Goal: Communication & Community: Participate in discussion

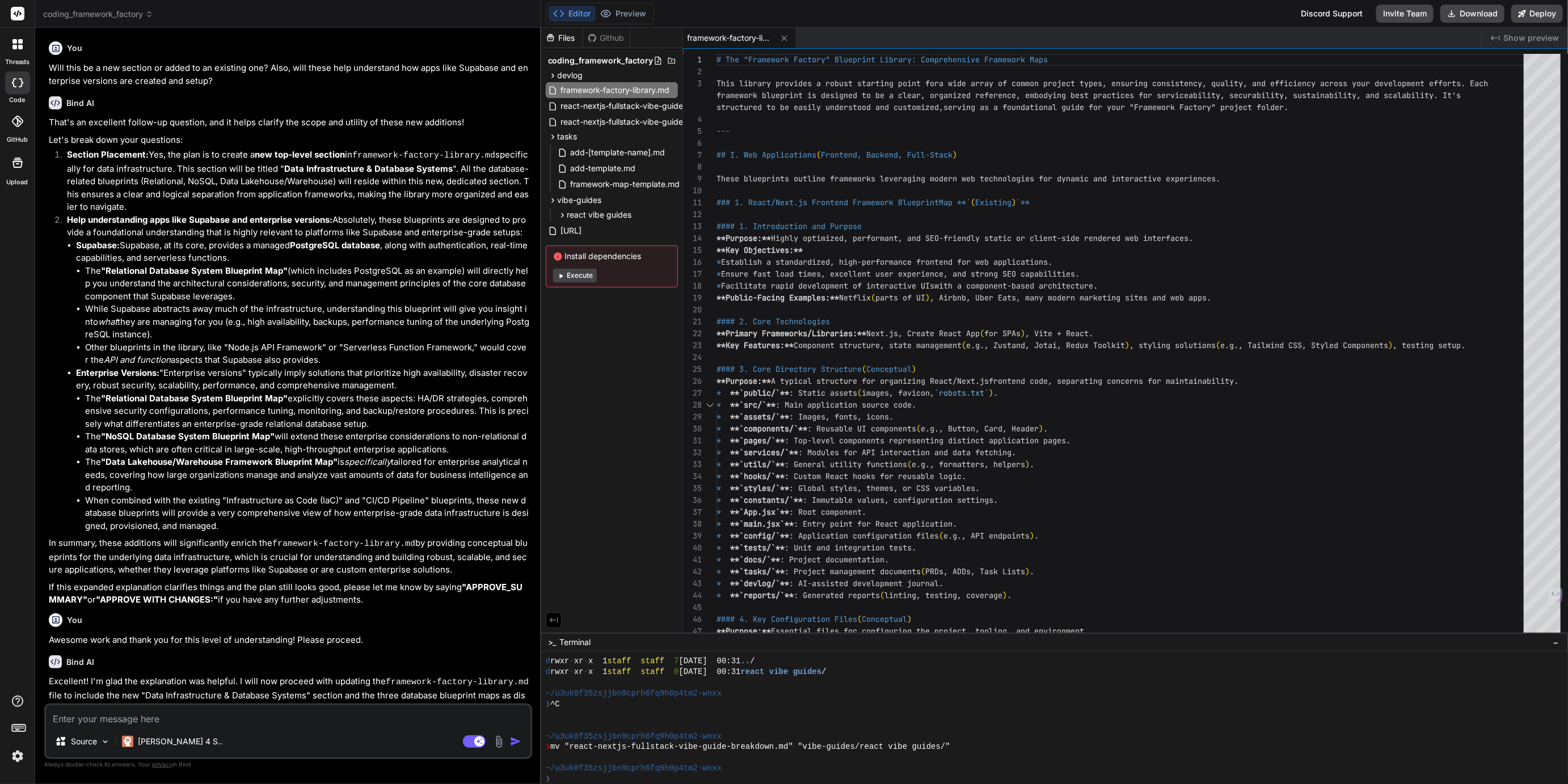
scroll to position [289, 0]
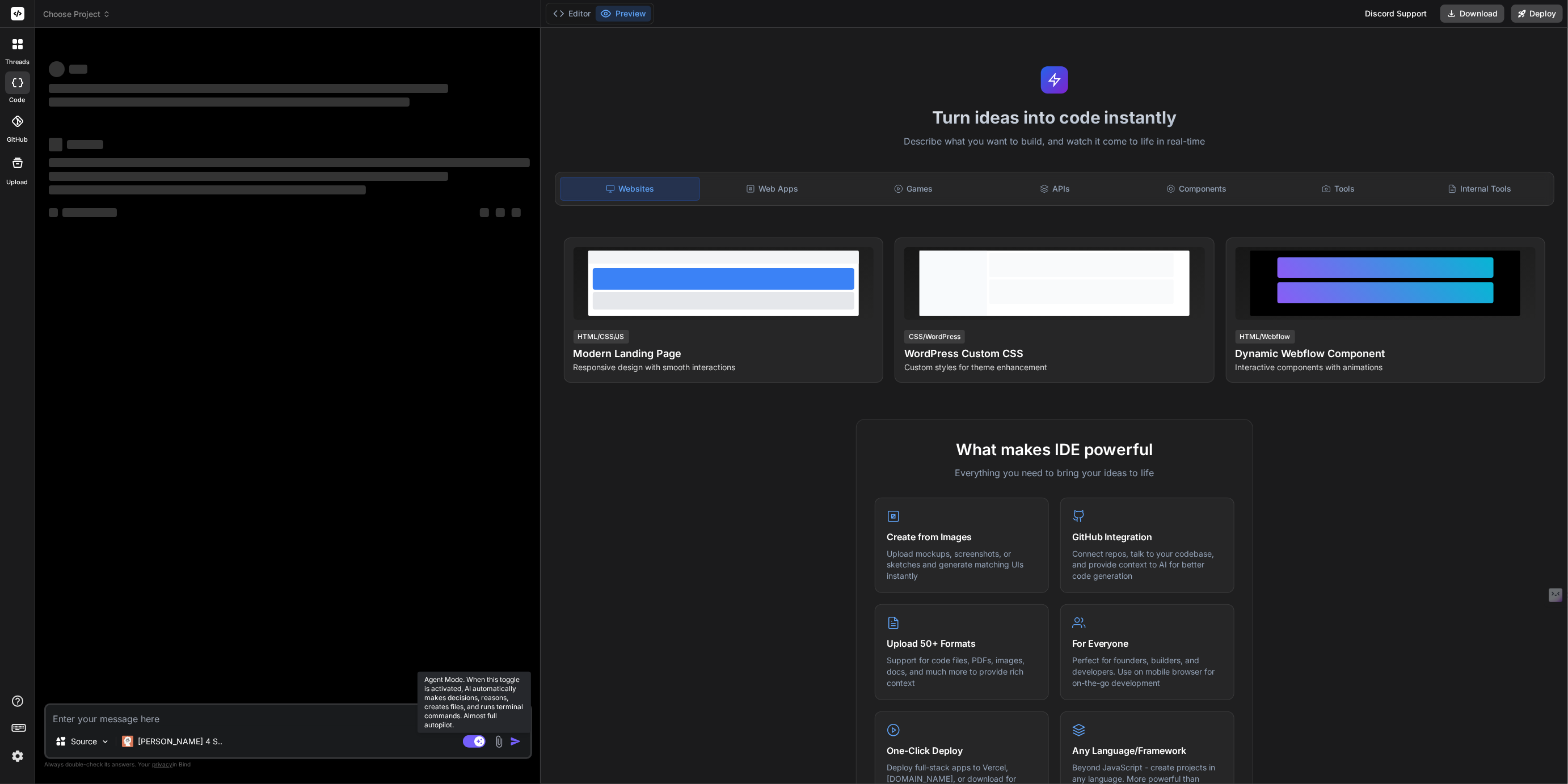
click at [472, 739] on rect at bounding box center [473, 742] width 22 height 12
click at [22, 753] on img at bounding box center [18, 756] width 19 height 19
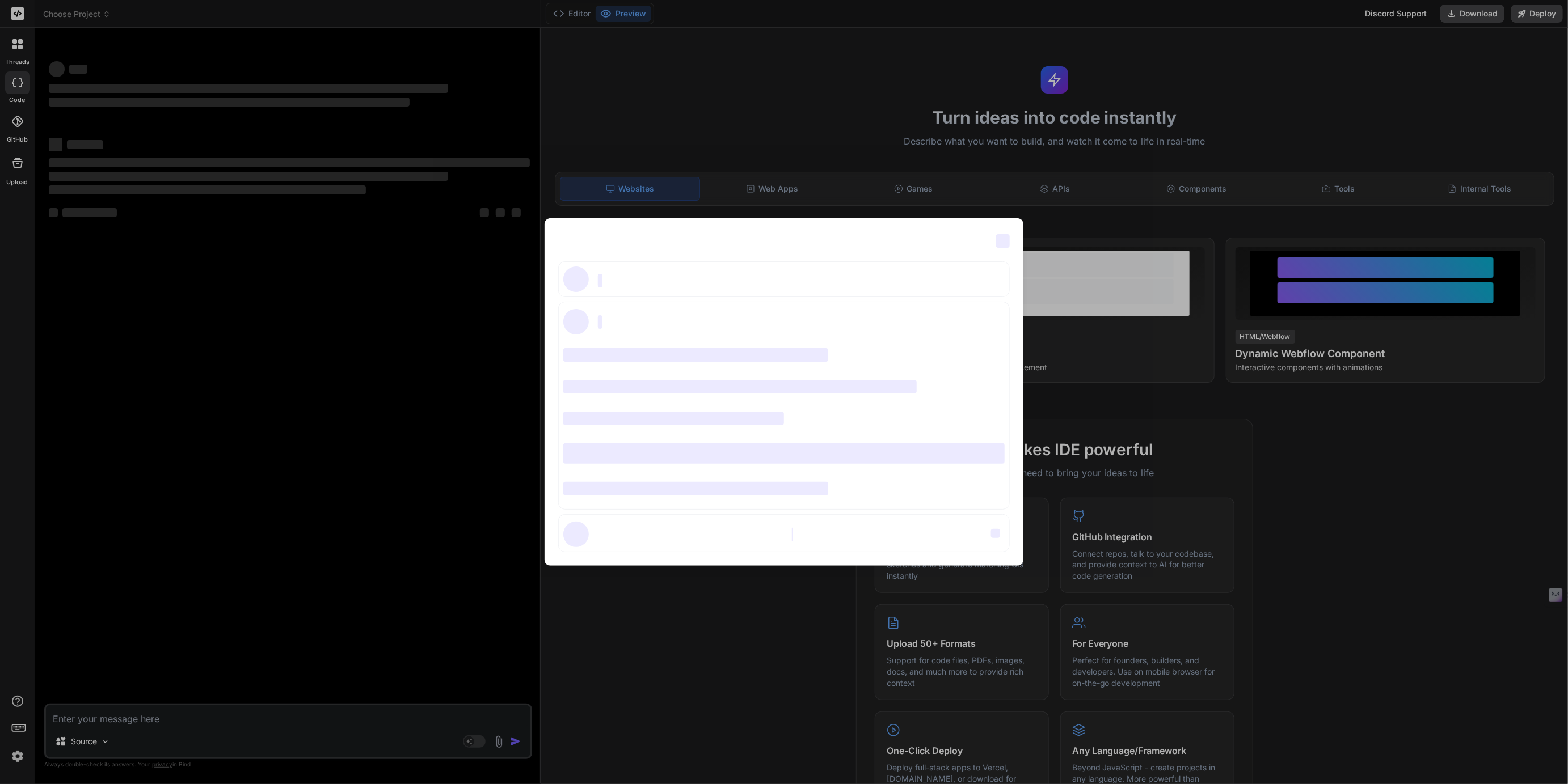
click at [22, 753] on div "‌ ‌ ‌ ‌ ‌ ‌ ‌ ‌ ‌ ‌ ‌ ‌ ‌ ‌ ‌" at bounding box center [784, 392] width 1568 height 784
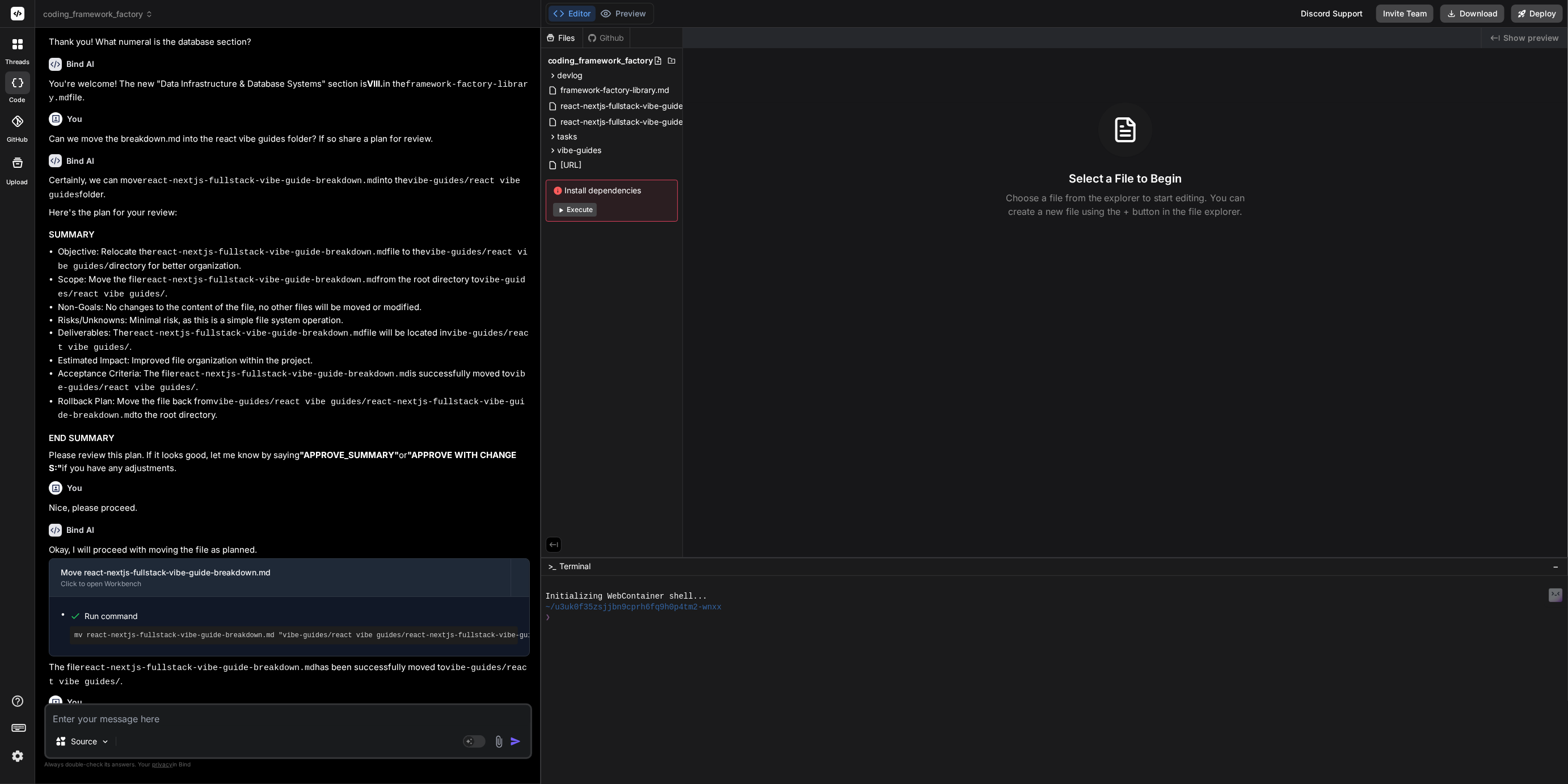
scroll to position [367, 0]
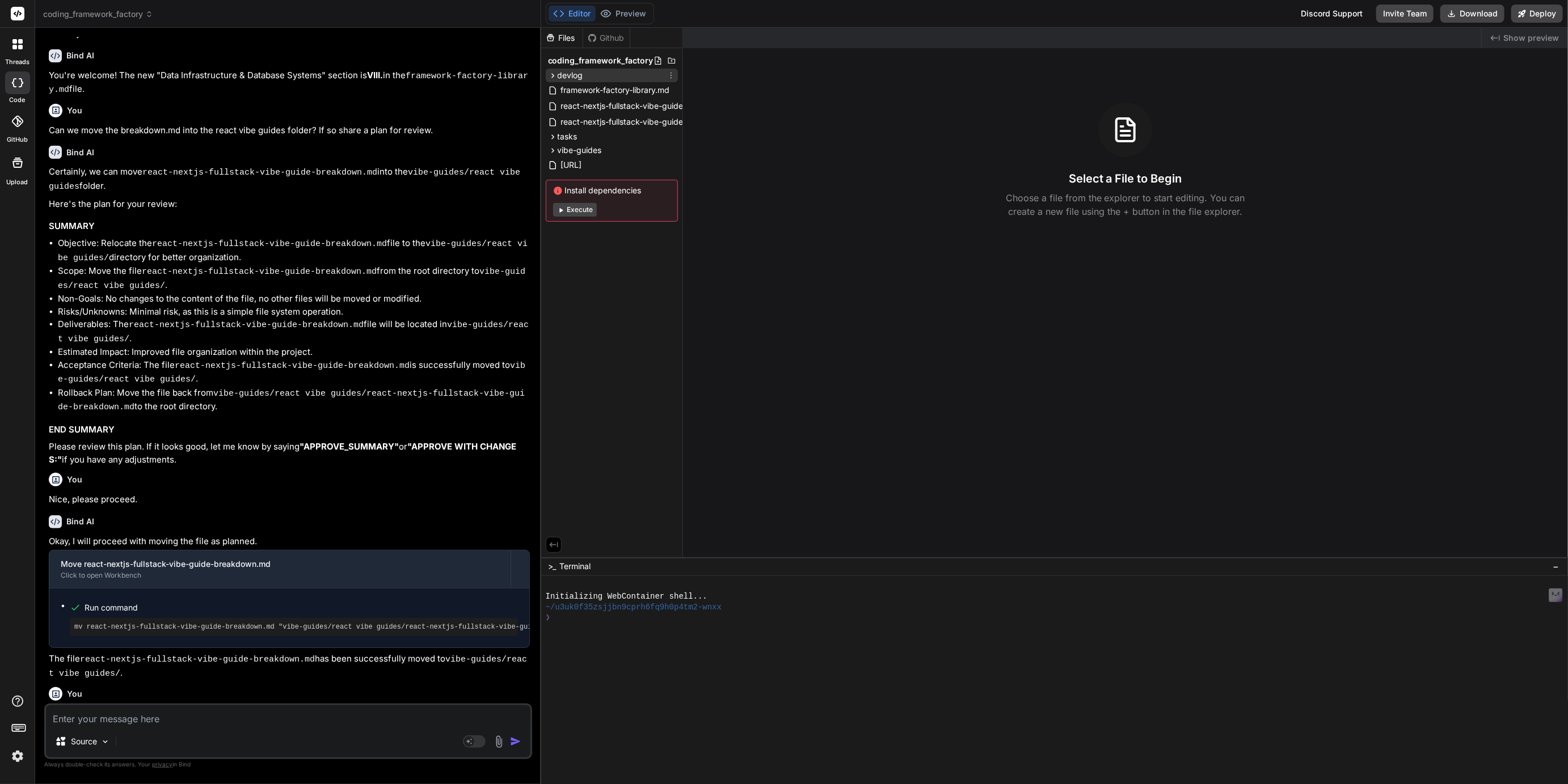
click at [569, 73] on span "devlog" at bounding box center [571, 75] width 26 height 12
click at [584, 89] on span "2025-09" at bounding box center [584, 90] width 33 height 12
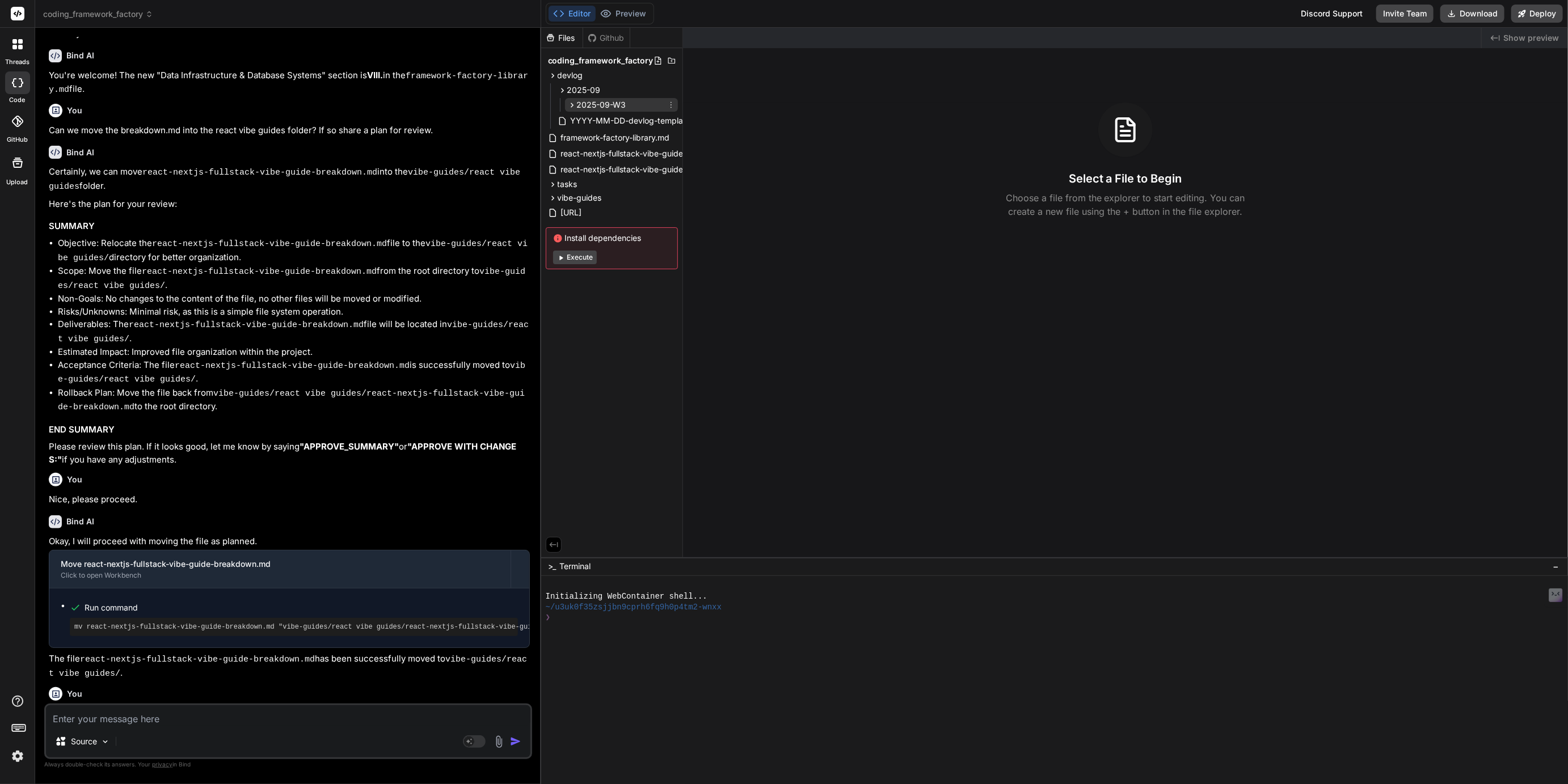
click at [588, 103] on span "2025-09-W3" at bounding box center [601, 105] width 50 height 12
click at [579, 89] on span "2025-09" at bounding box center [584, 90] width 33 height 12
click at [573, 74] on span "devlog" at bounding box center [571, 75] width 26 height 12
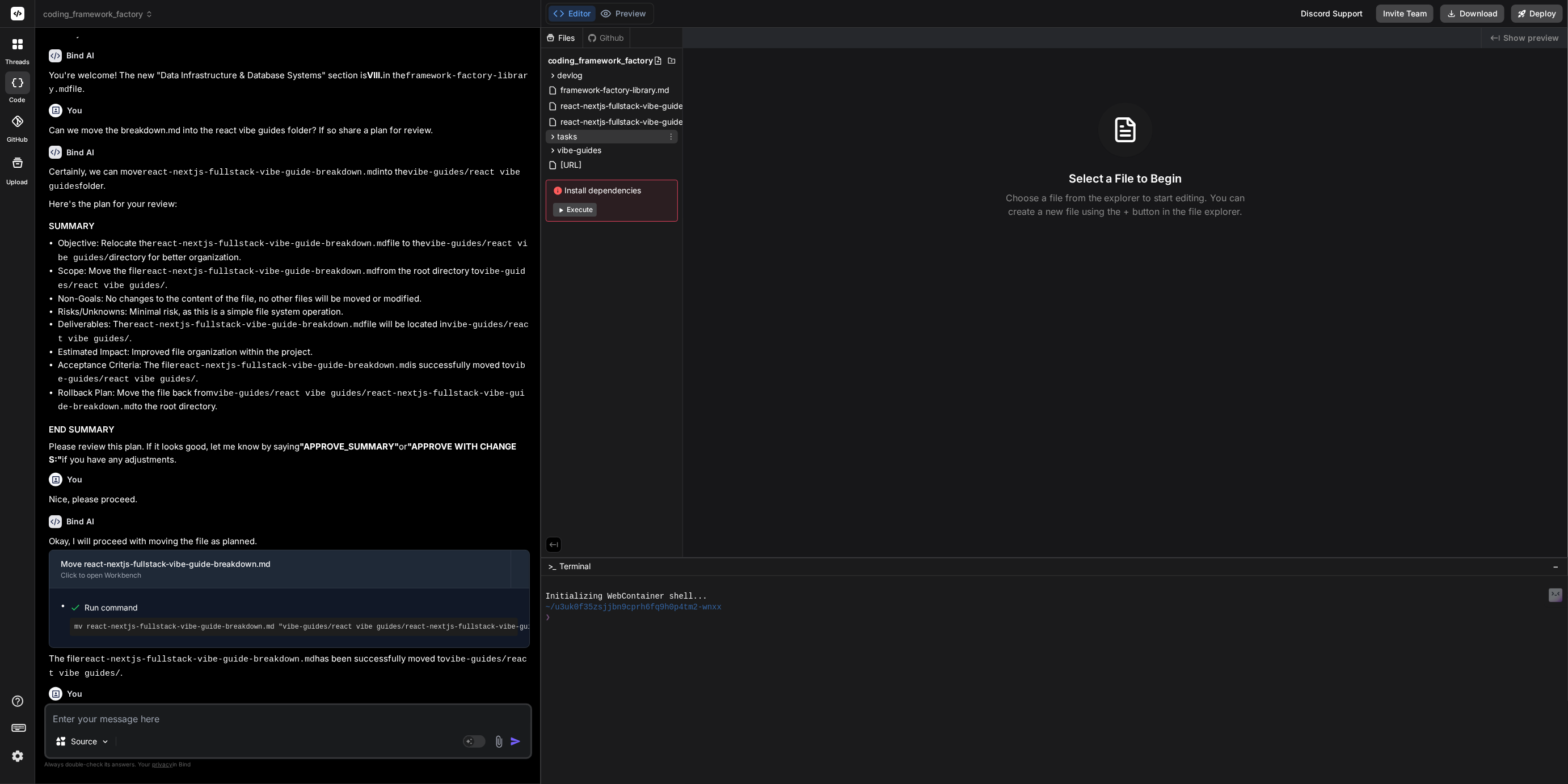
click at [567, 133] on span "tasks" at bounding box center [567, 137] width 20 height 12
click at [576, 197] on span "vibe-guides" at bounding box center [580, 200] width 44 height 12
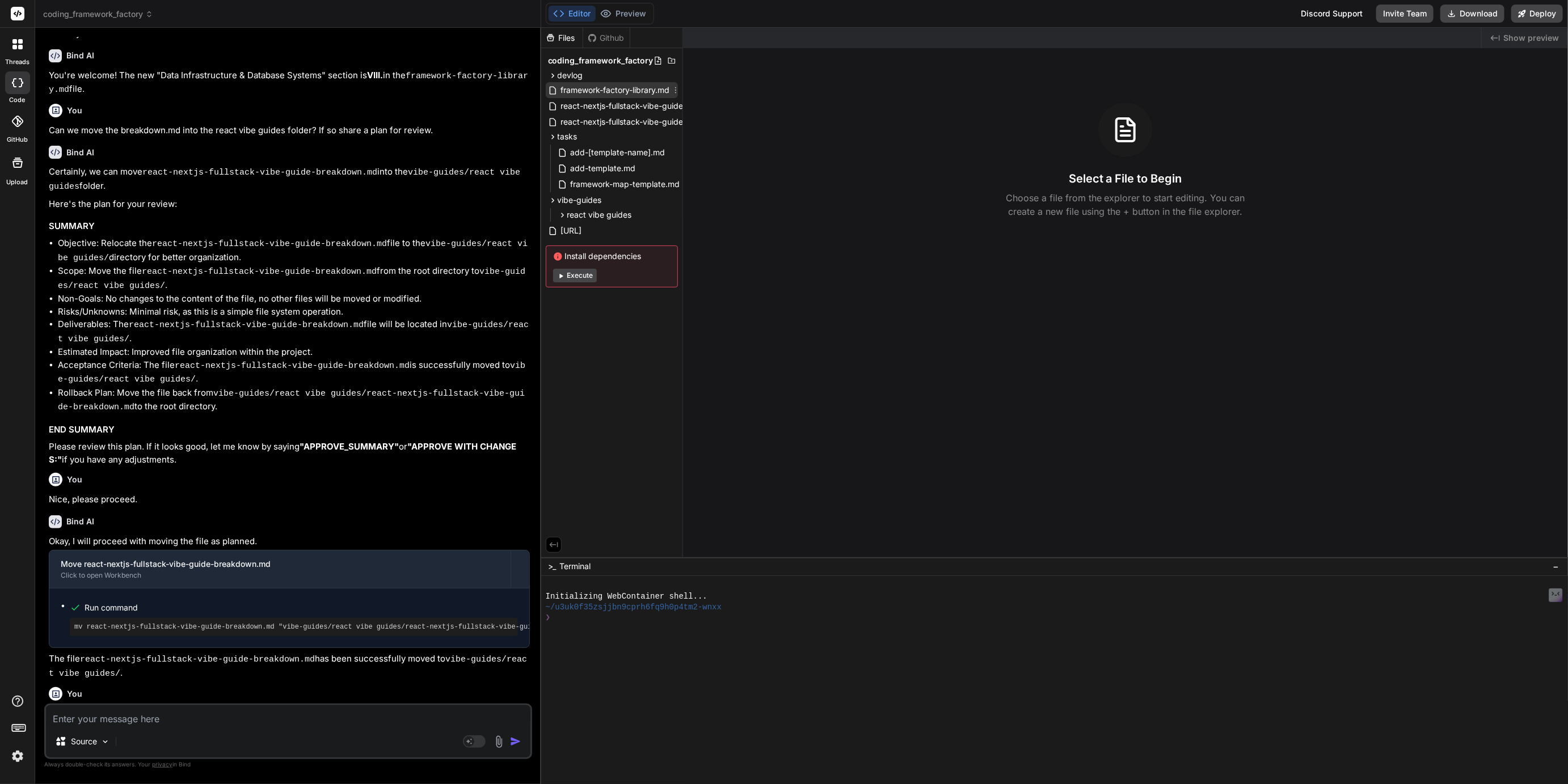
click at [620, 88] on span "framework-factory-library.md" at bounding box center [615, 90] width 111 height 14
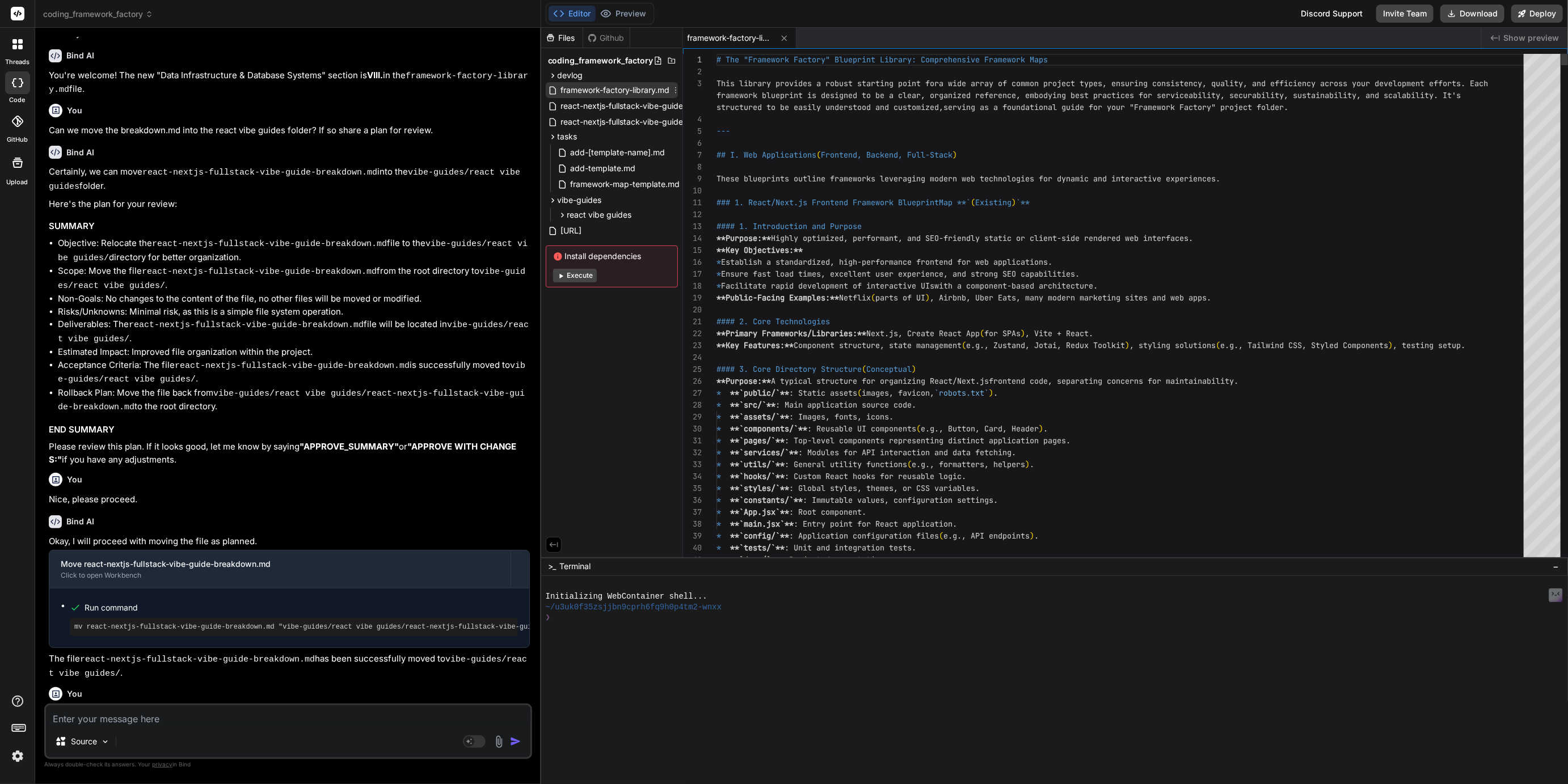
type textarea "x"
click at [635, 118] on span "react-nextjs-fullstack-vibe-guide.yaml" at bounding box center [632, 122] width 145 height 14
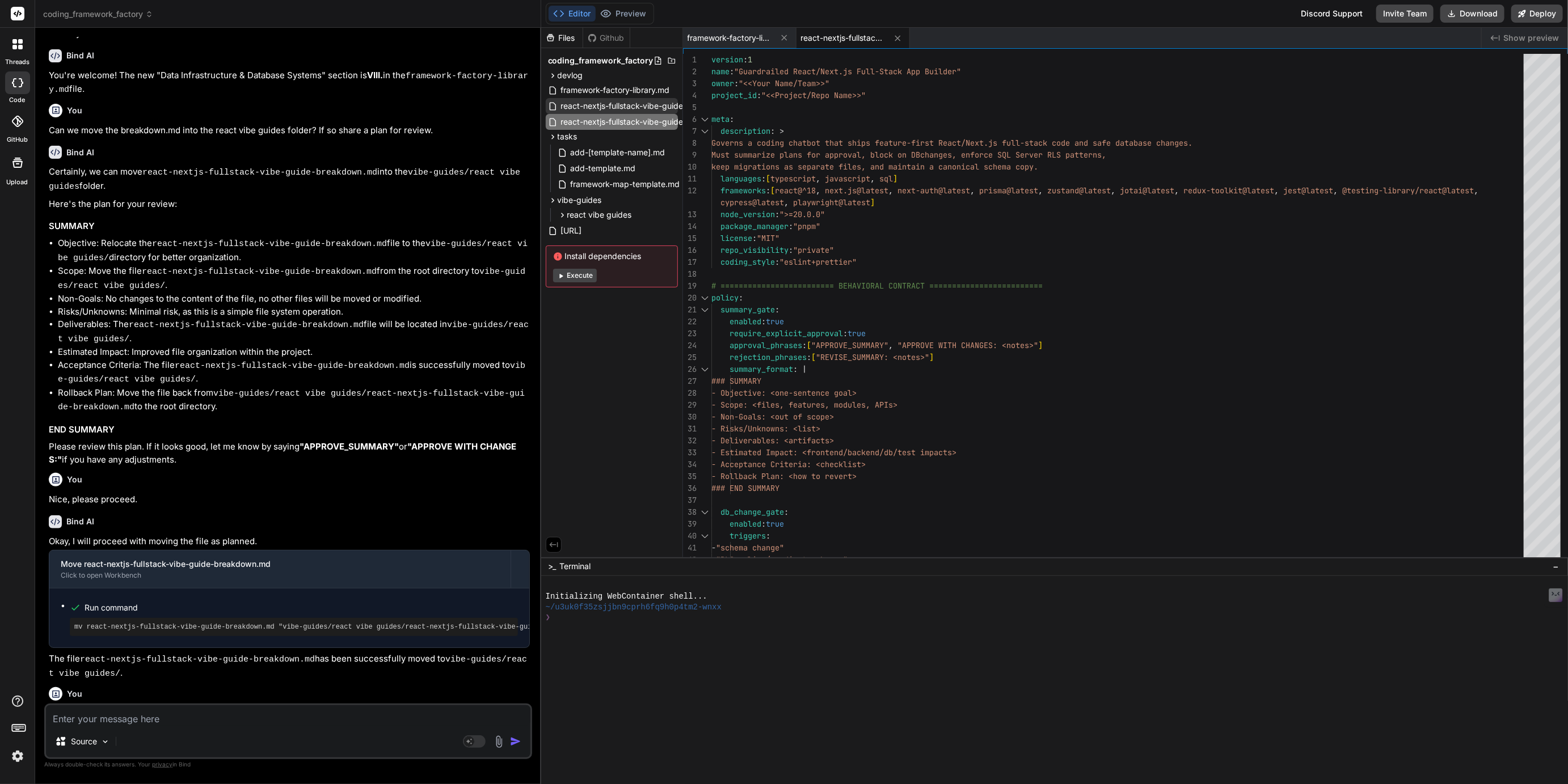
click at [632, 106] on span "react-nextjs-fullstack-vibe-guide-breakdown.md" at bounding box center [652, 106] width 184 height 14
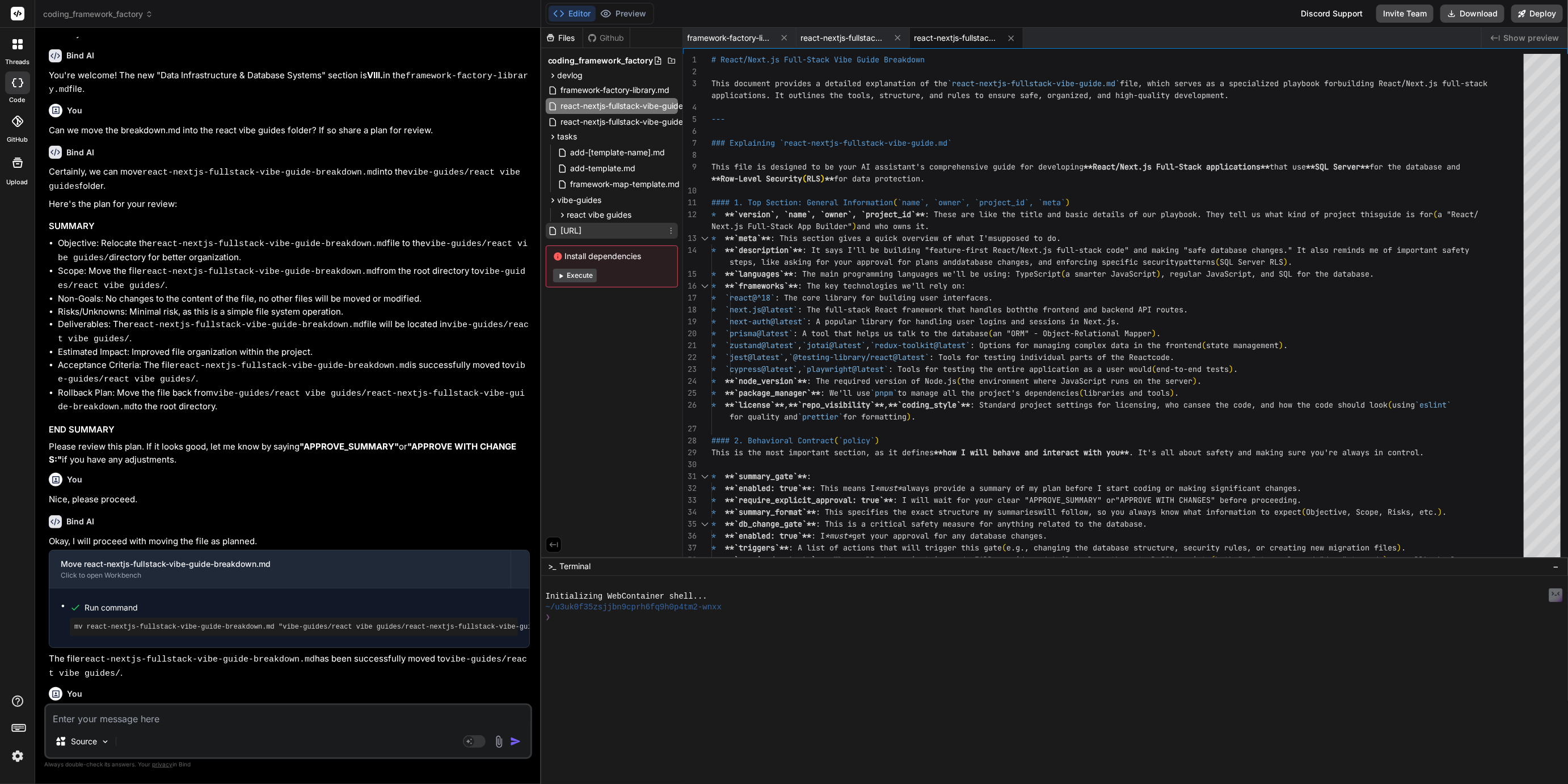
click at [583, 227] on span "[URL]" at bounding box center [571, 231] width 23 height 14
type textarea "- schema-registry/schema.sql updated only after approval (or reconciled from pa…"
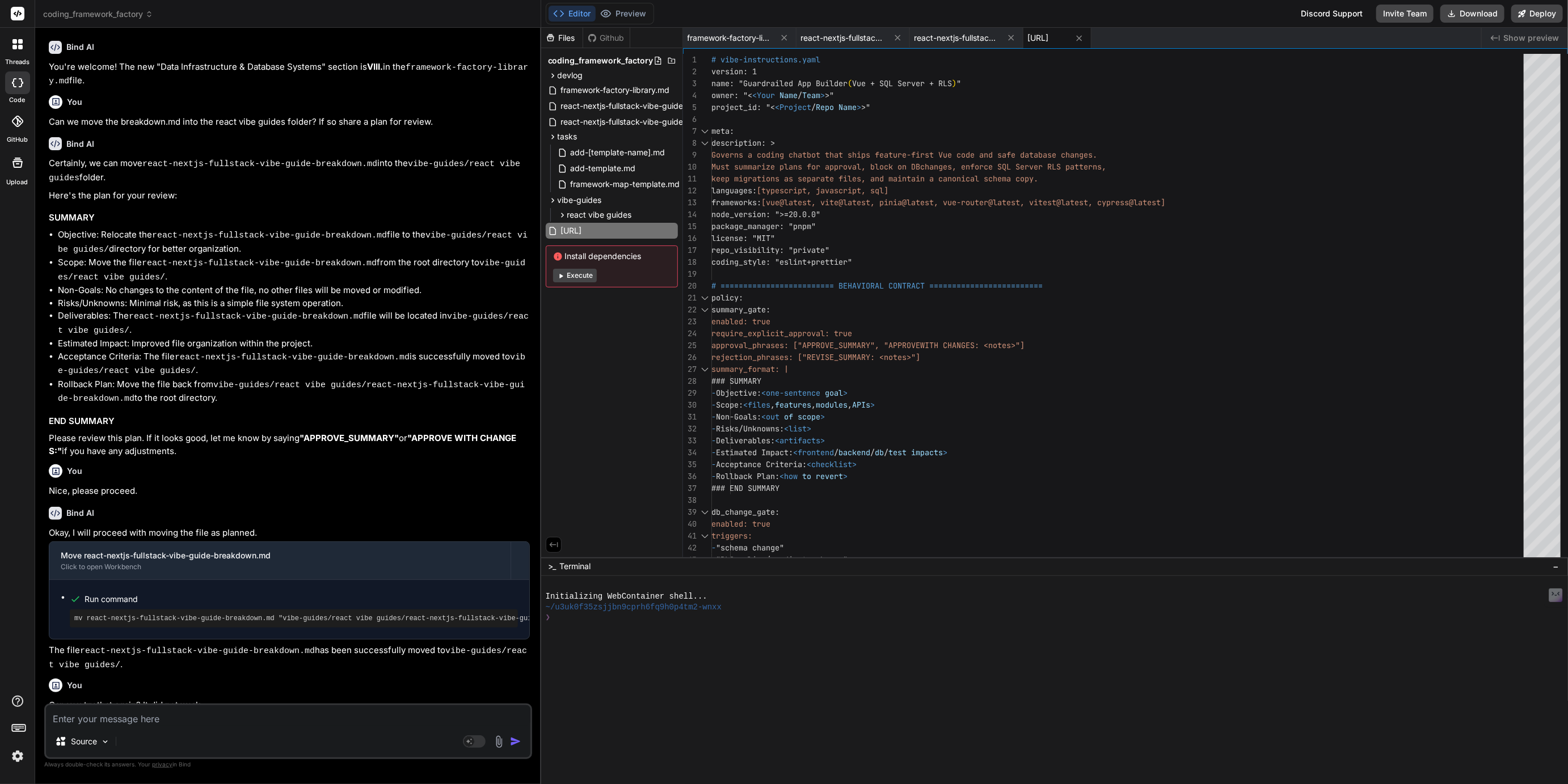
scroll to position [378, 0]
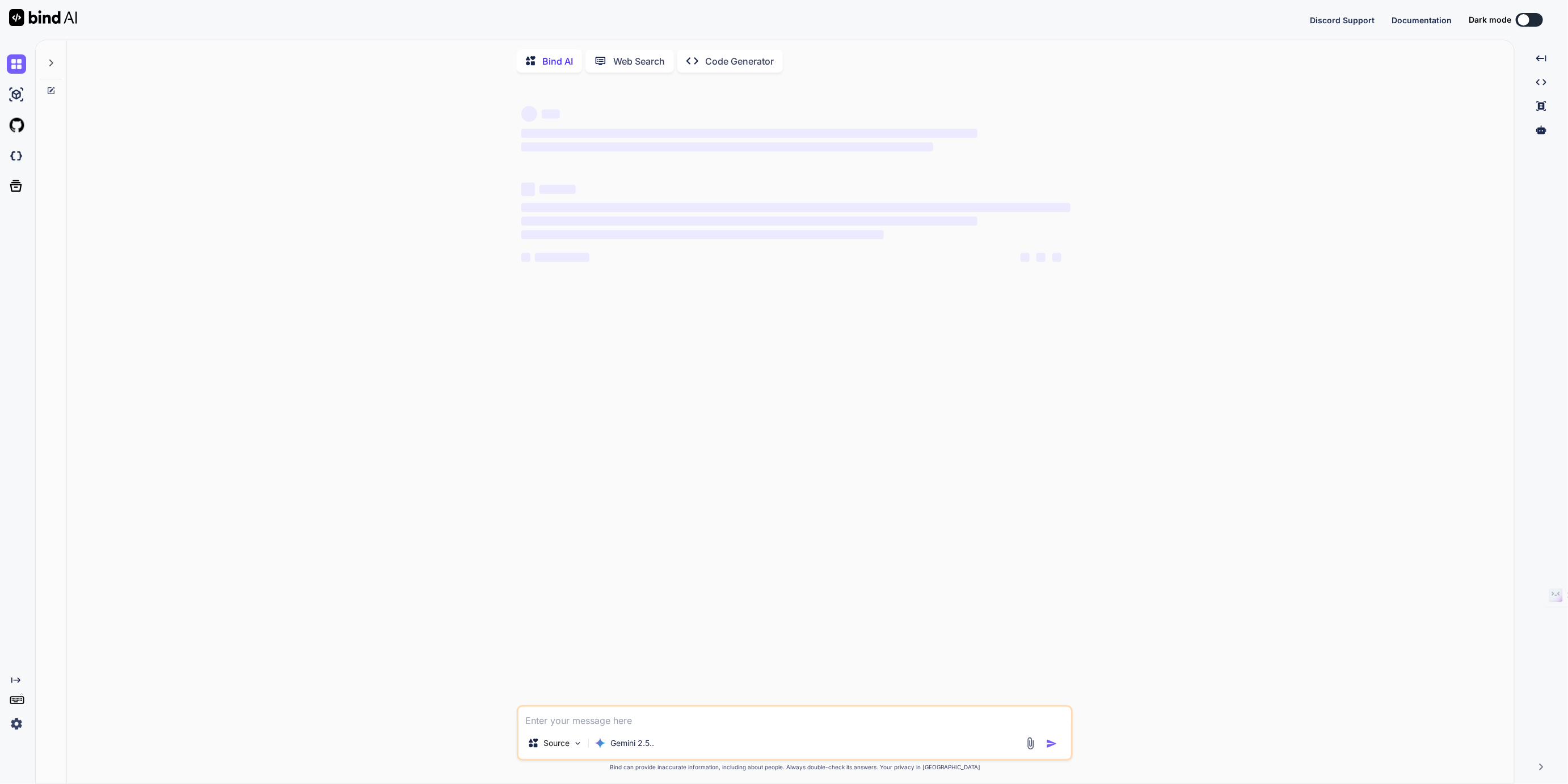
type textarea "x"
click at [1532, 18] on button at bounding box center [1529, 20] width 27 height 14
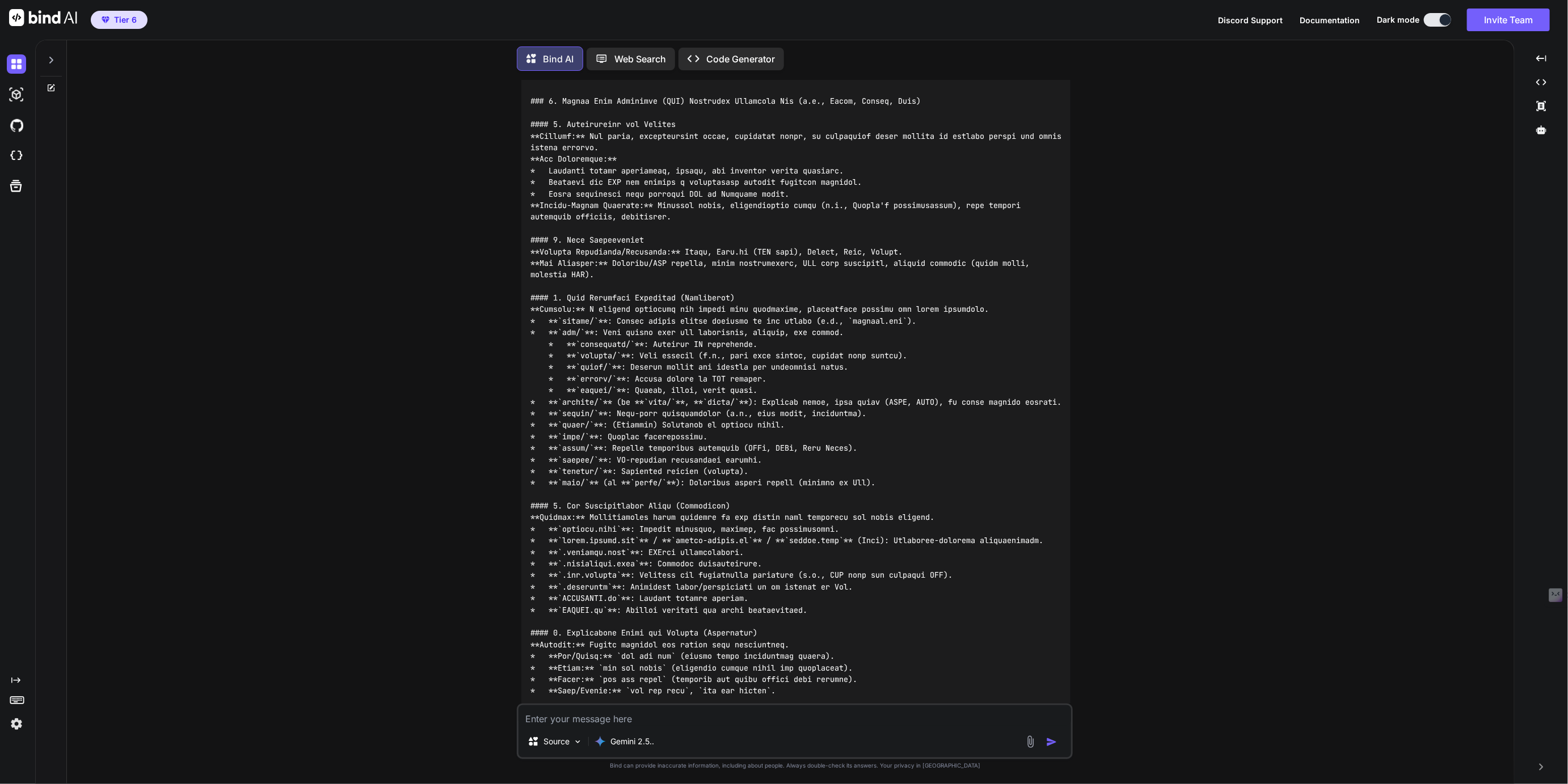
scroll to position [19615, 0]
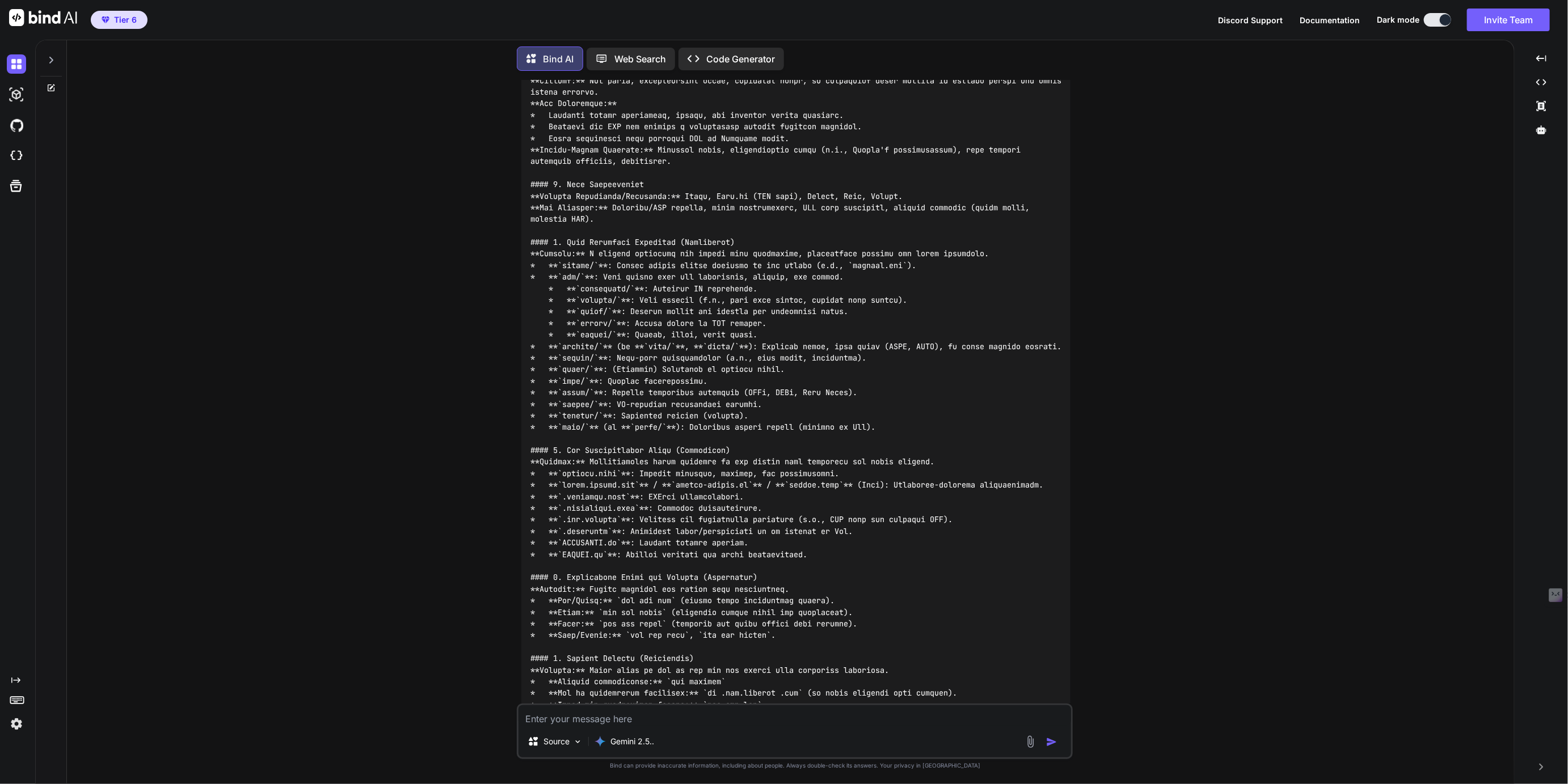
click at [50, 58] on icon at bounding box center [50, 60] width 9 height 9
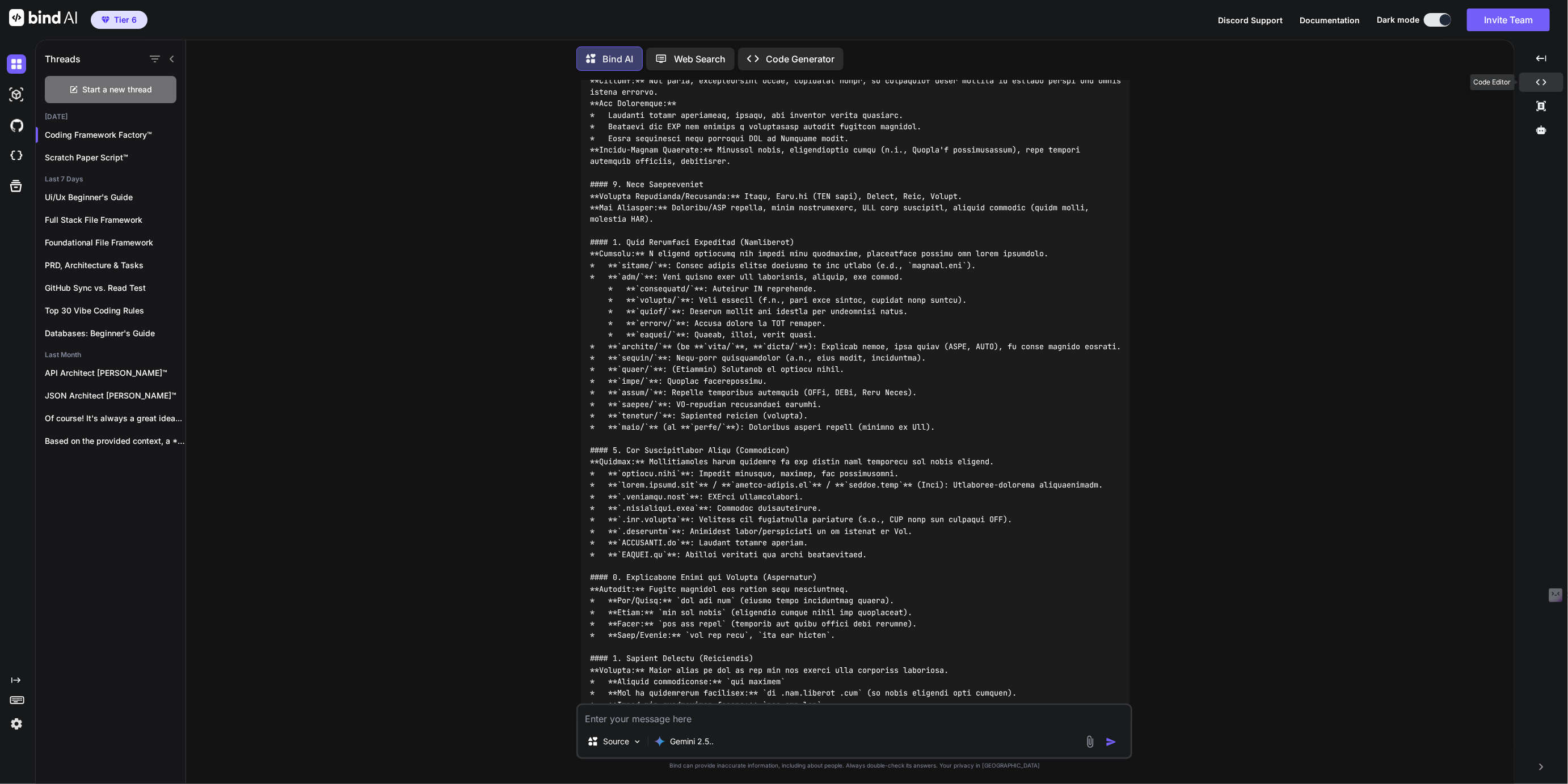
click at [1539, 79] on icon "Created with Pixso." at bounding box center [1541, 82] width 10 height 10
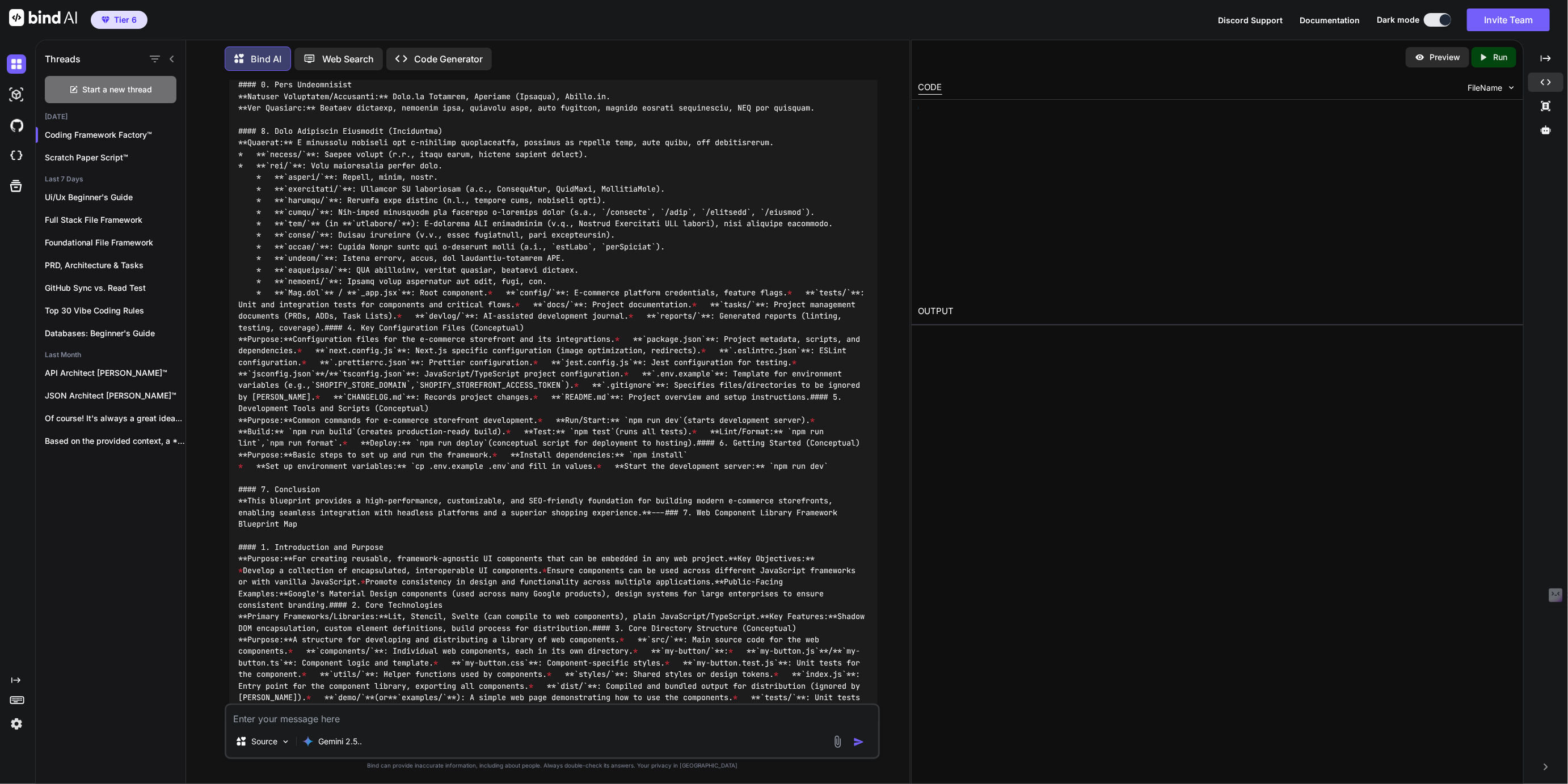
scroll to position [18095, 0]
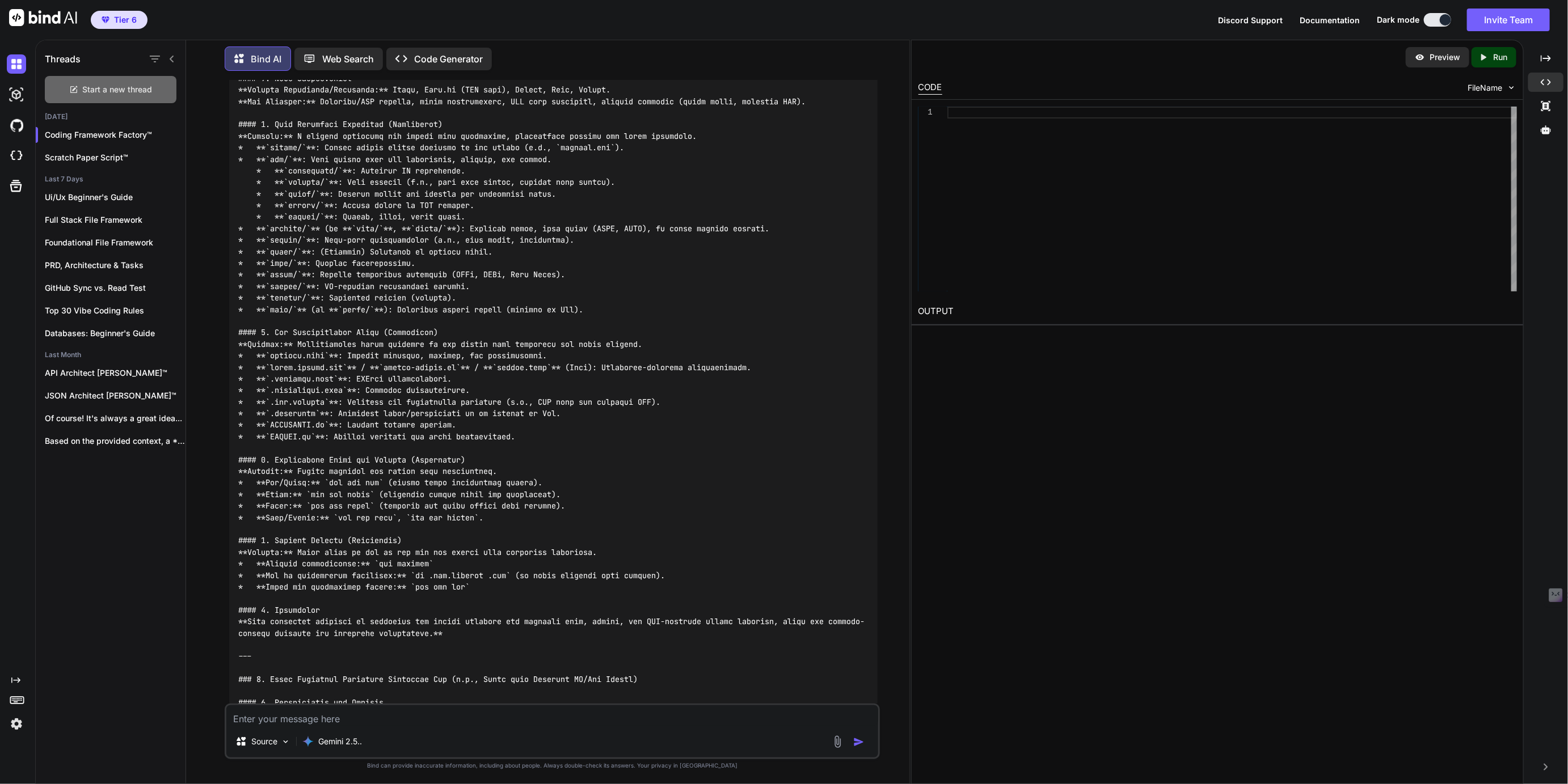
click at [131, 90] on span "Start a new thread" at bounding box center [118, 89] width 70 height 12
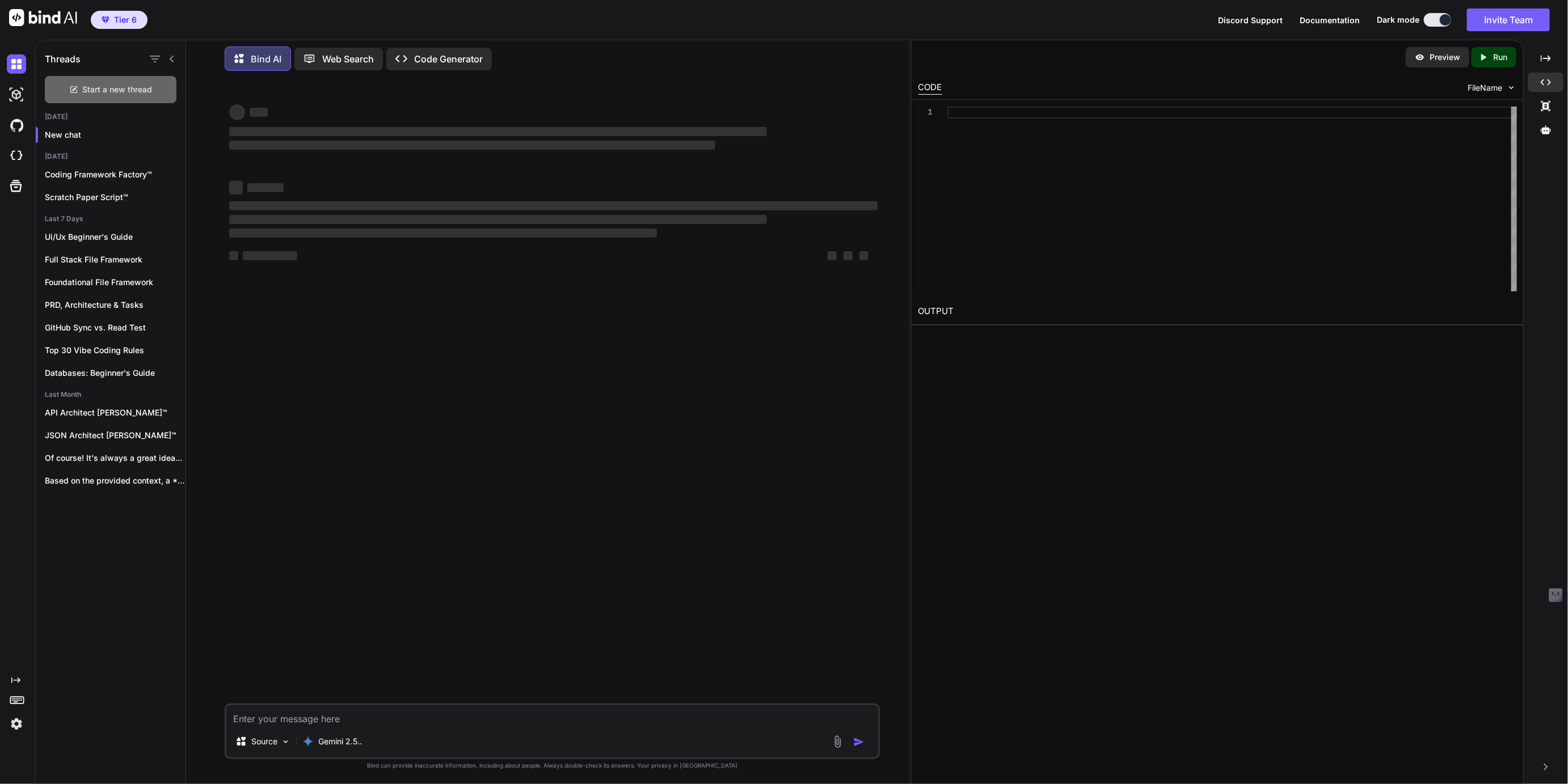
scroll to position [0, 0]
click at [346, 742] on p "Gemini 2.5.." at bounding box center [340, 741] width 44 height 12
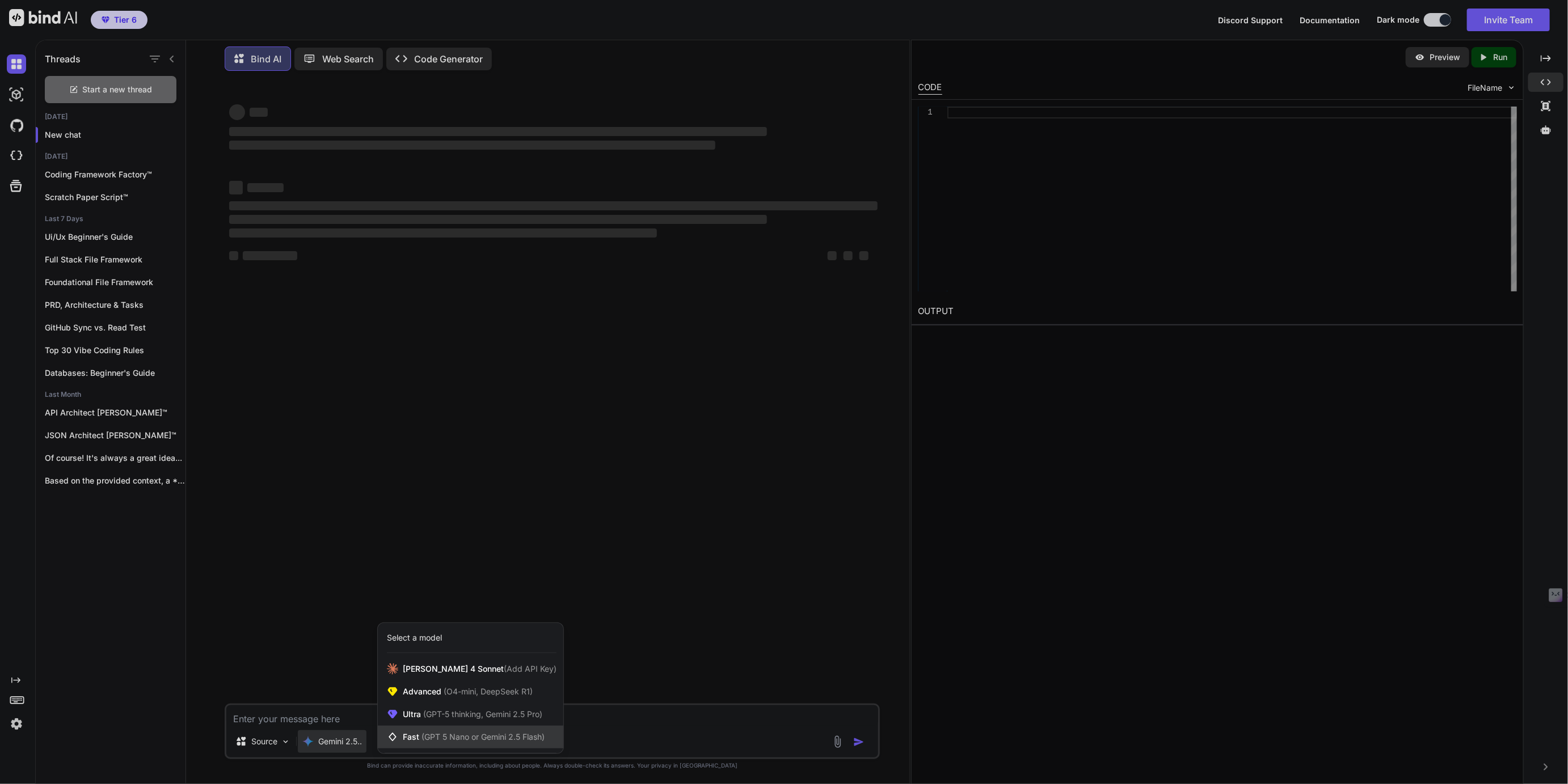
click at [441, 738] on span "(GPT 5 Nano or Gemini 2.5 Flash)" at bounding box center [483, 737] width 123 height 10
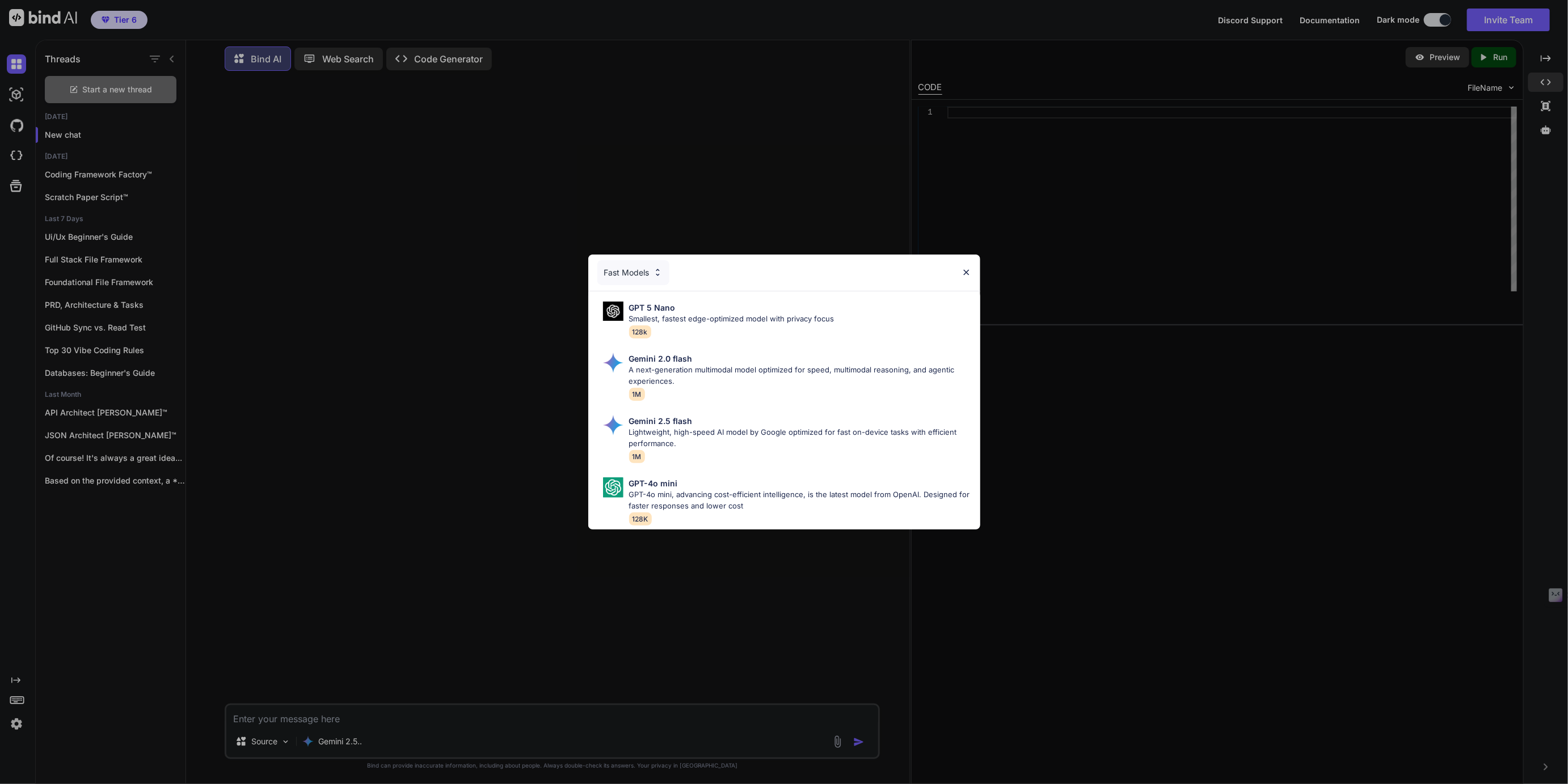
click at [338, 739] on div "Fast Models GPT 5 Nano Smallest, fastest edge-optimized model with privacy focu…" at bounding box center [784, 392] width 1568 height 784
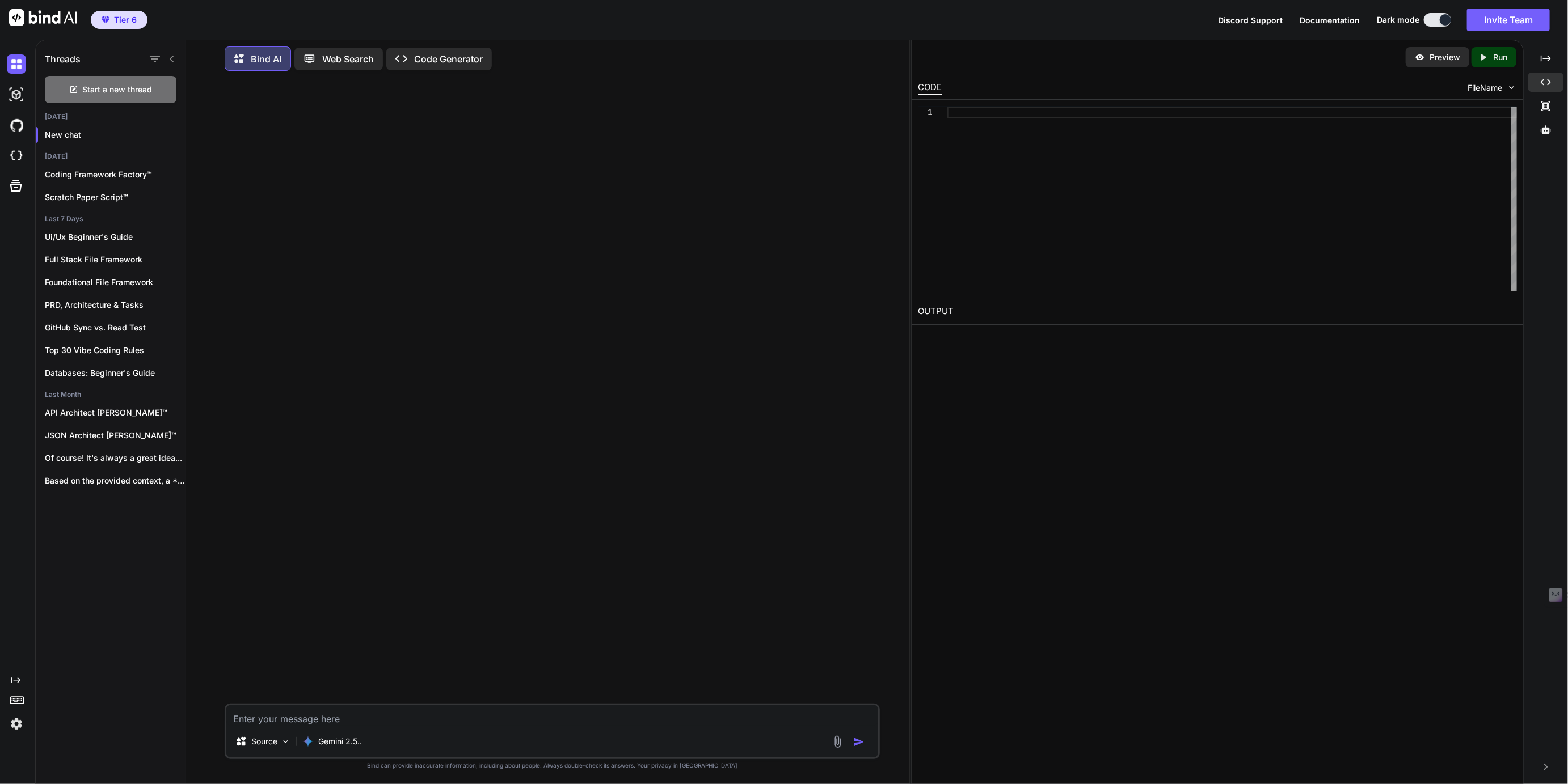
click at [338, 739] on p "Gemini 2.5.." at bounding box center [340, 741] width 44 height 12
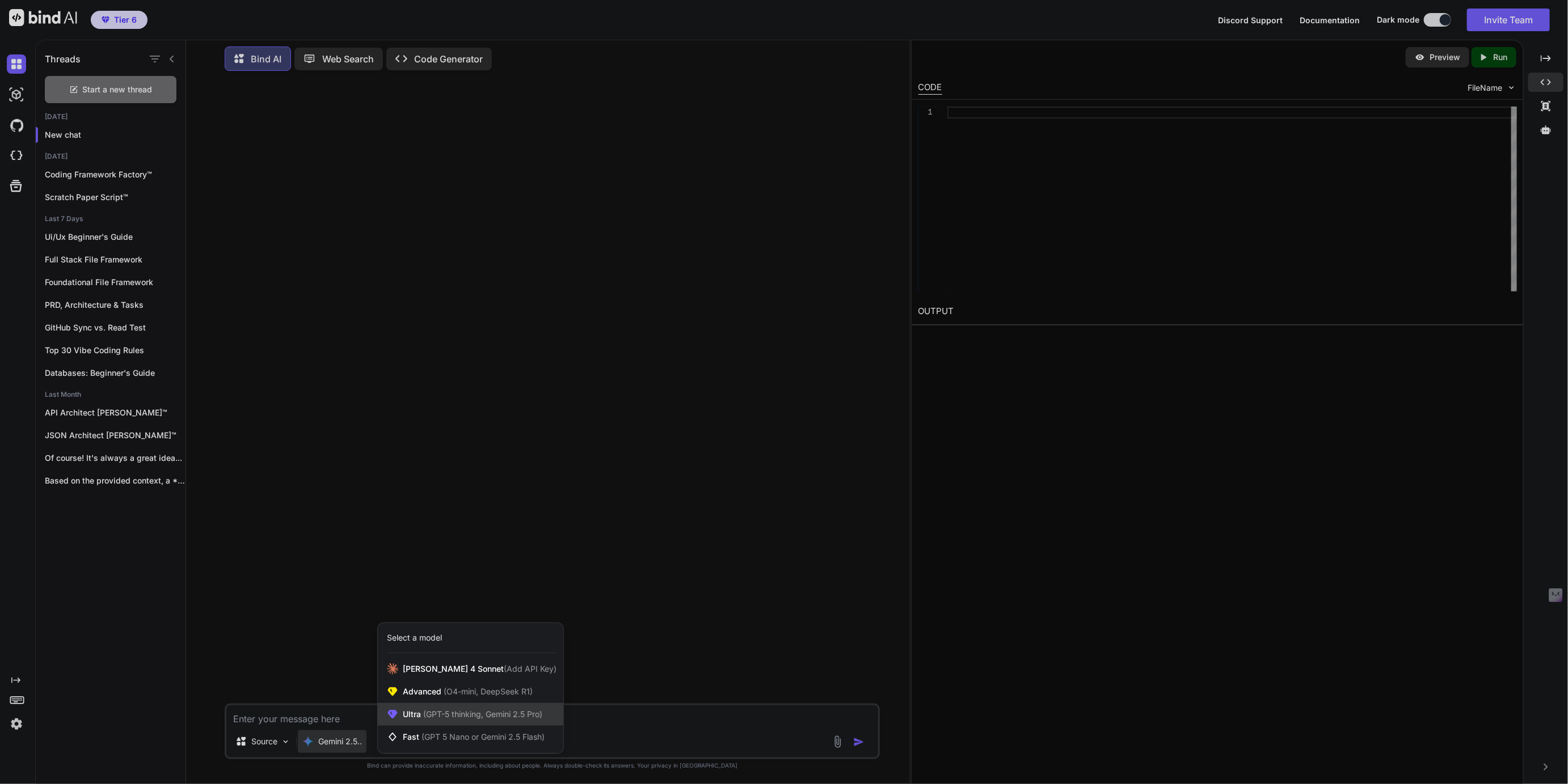
click at [435, 711] on span "(GPT-5 thinking, Gemini 2.5 Pro)" at bounding box center [482, 714] width 121 height 10
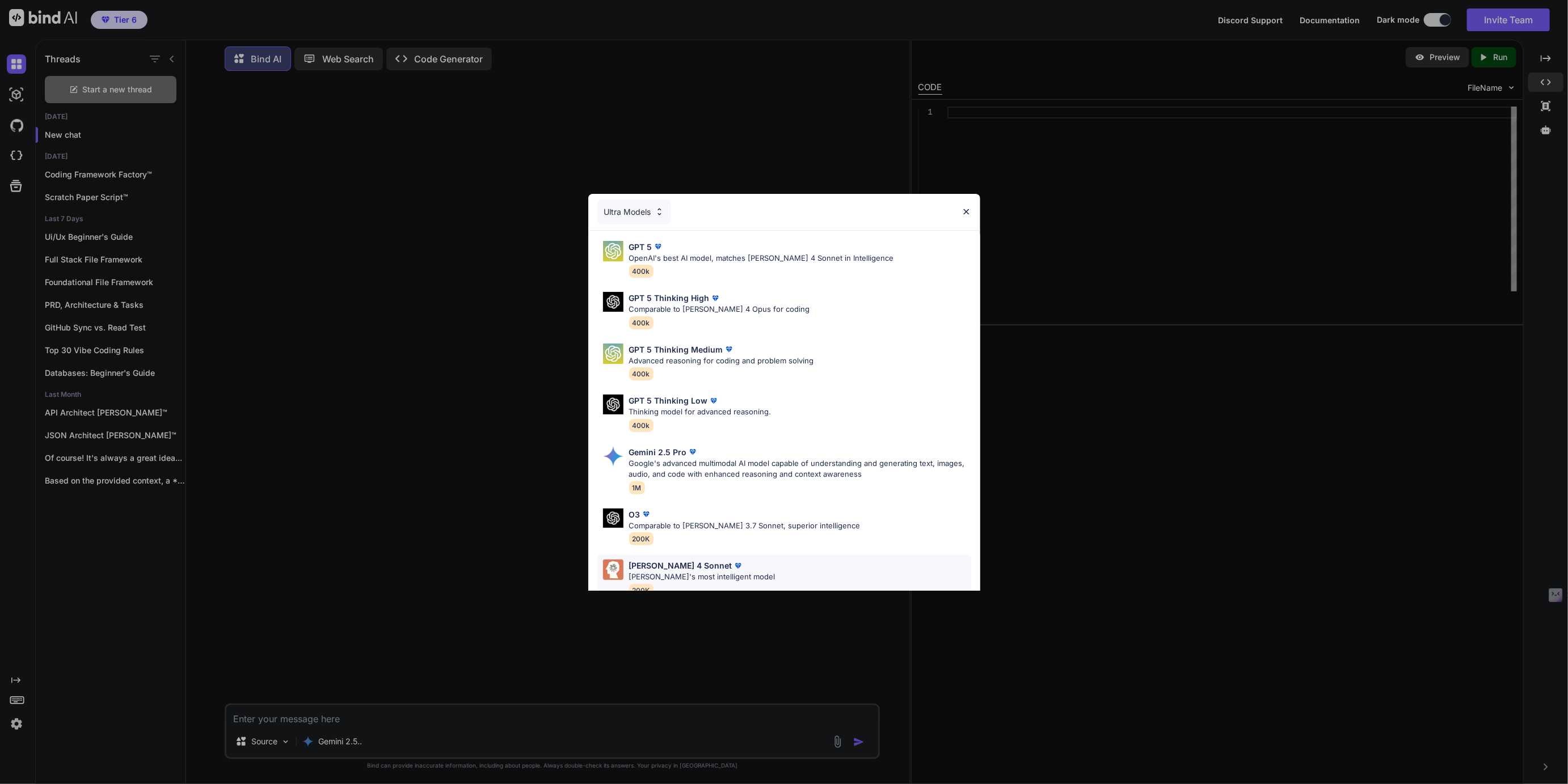
click at [661, 568] on p "Claude 4 Sonnet" at bounding box center [681, 566] width 103 height 12
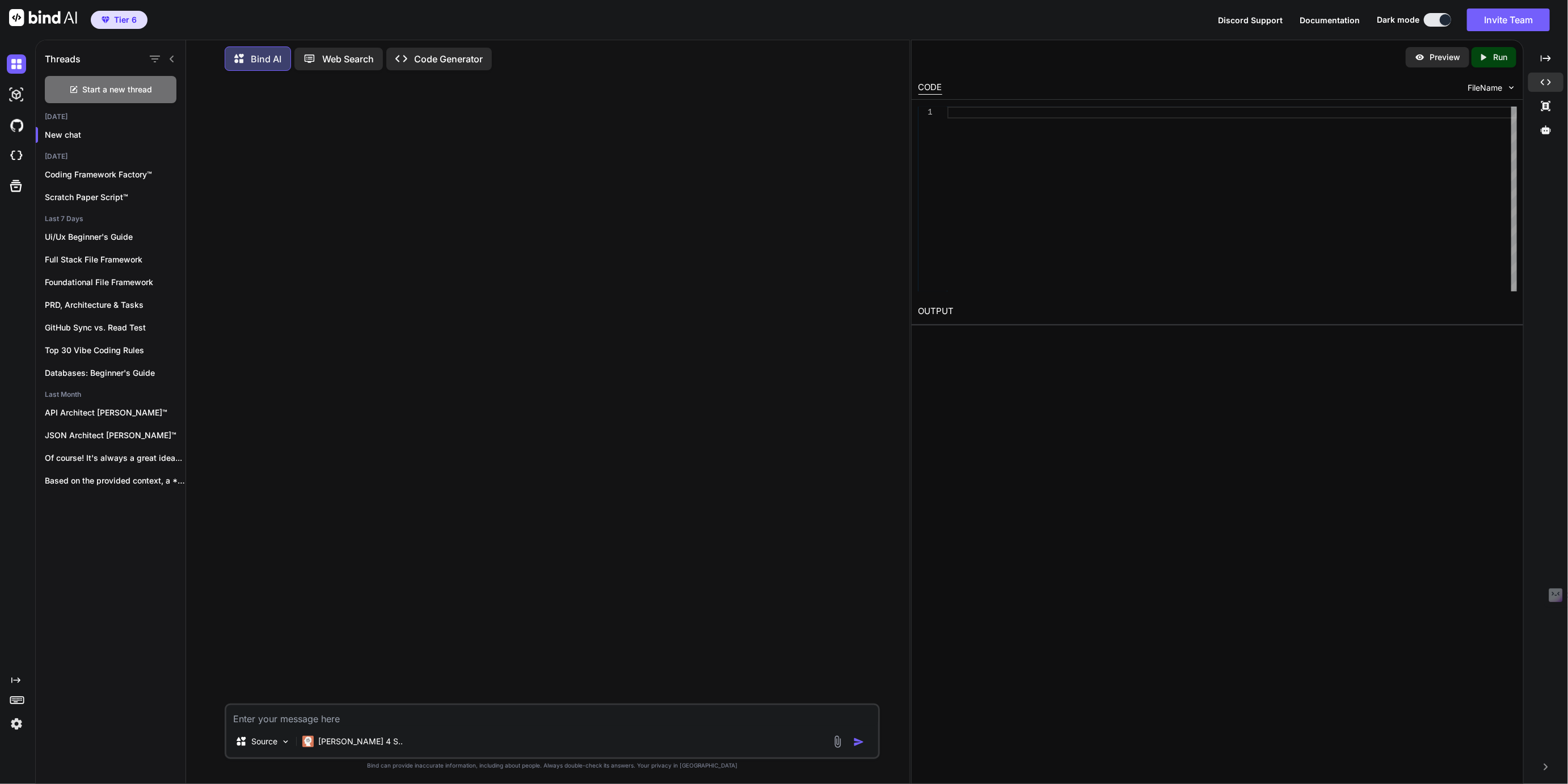
click at [291, 721] on textarea at bounding box center [552, 715] width 651 height 20
click at [452, 719] on textarea "We're brainstorming a new YouTube channel in the vibe coding space focused on s…" at bounding box center [552, 715] width 651 height 20
click at [585, 716] on textarea "We're brainstorming a new YouTube channel in the Ai powered vibe coding space f…" at bounding box center [552, 715] width 651 height 20
click at [849, 715] on textarea "We're brainstorming a new YouTube channel in the Ai powered vibe coding space f…" at bounding box center [552, 715] width 651 height 20
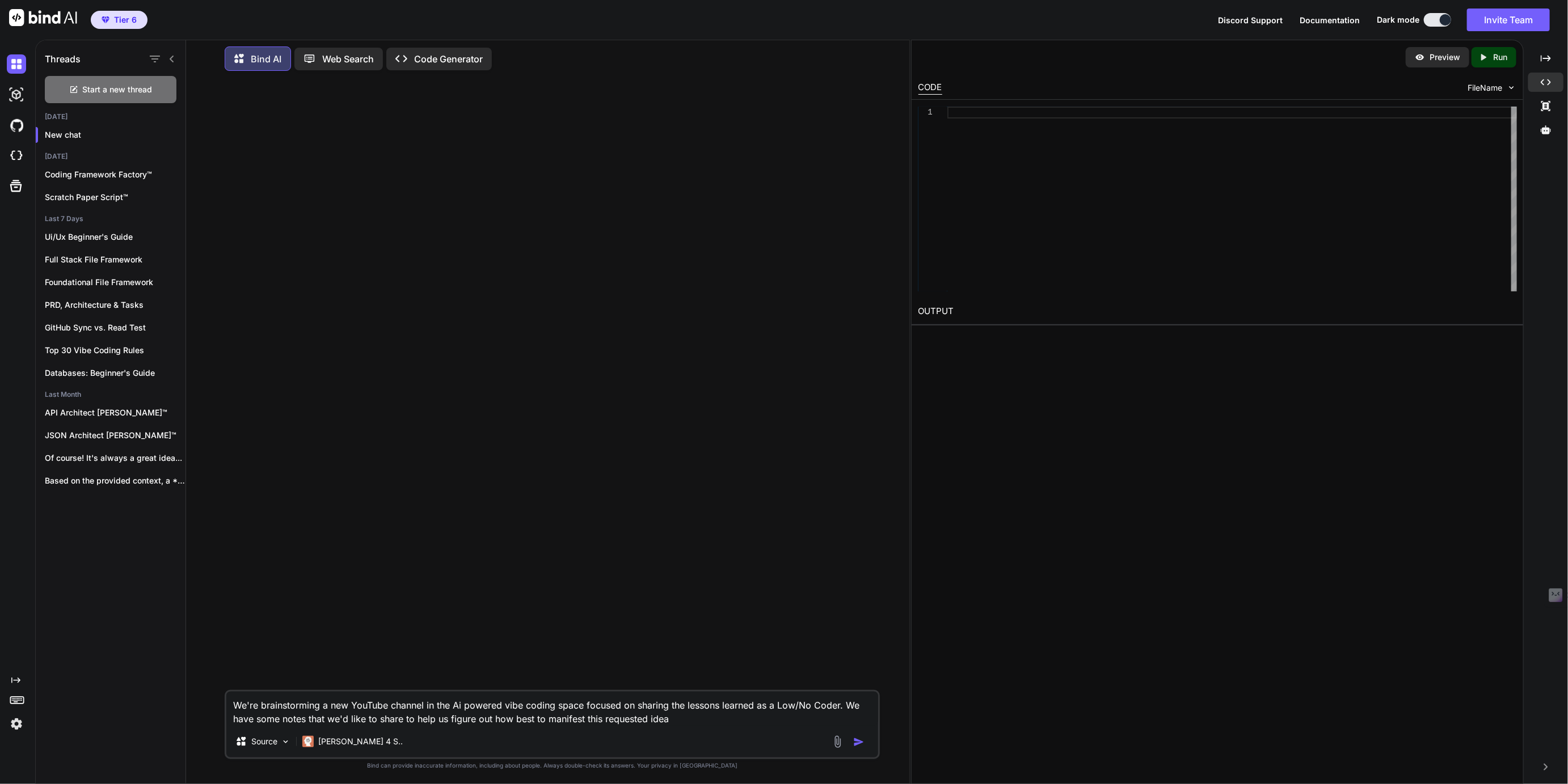
click at [603, 721] on textarea "We're brainstorming a new YouTube channel in the Ai powered vibe coding space f…" at bounding box center [552, 709] width 651 height 34
click at [744, 722] on textarea "We're brainstorming a new YouTube channel in the Ai powered vibe coding space f…" at bounding box center [552, 709] width 651 height 34
paste textarea "Vibing w/ Tai-isms 🤖 x 💾 ^ 🎙️ Faceless YouTube channel featuring freestyling (w…"
type textarea "We're brainstorming a new YouTube channel in the Ai powered vibe coding space f…"
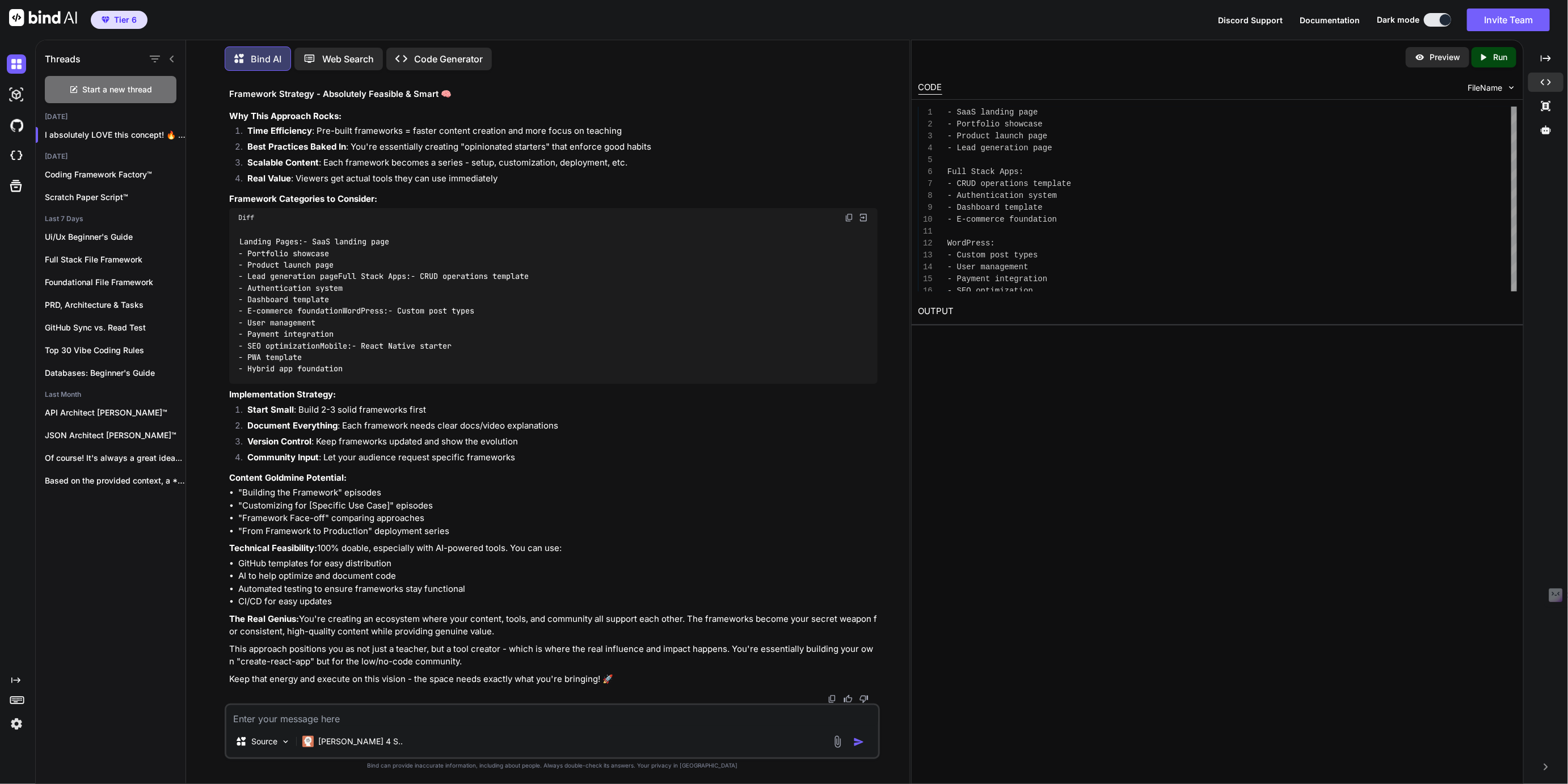
scroll to position [664, 0]
click at [264, 720] on textarea "Ok thabks for the feedback!" at bounding box center [552, 715] width 651 height 20
click at [373, 723] on textarea "Ok thanks for the feedback!" at bounding box center [552, 715] width 651 height 20
click at [467, 720] on textarea "Ok thanks for the feedback! We need to come up with naming ideas for the channel" at bounding box center [552, 715] width 651 height 20
click at [639, 719] on textarea "Ok thanks for the feedback! We need to come up with a list of naming ideas for …" at bounding box center [552, 715] width 651 height 20
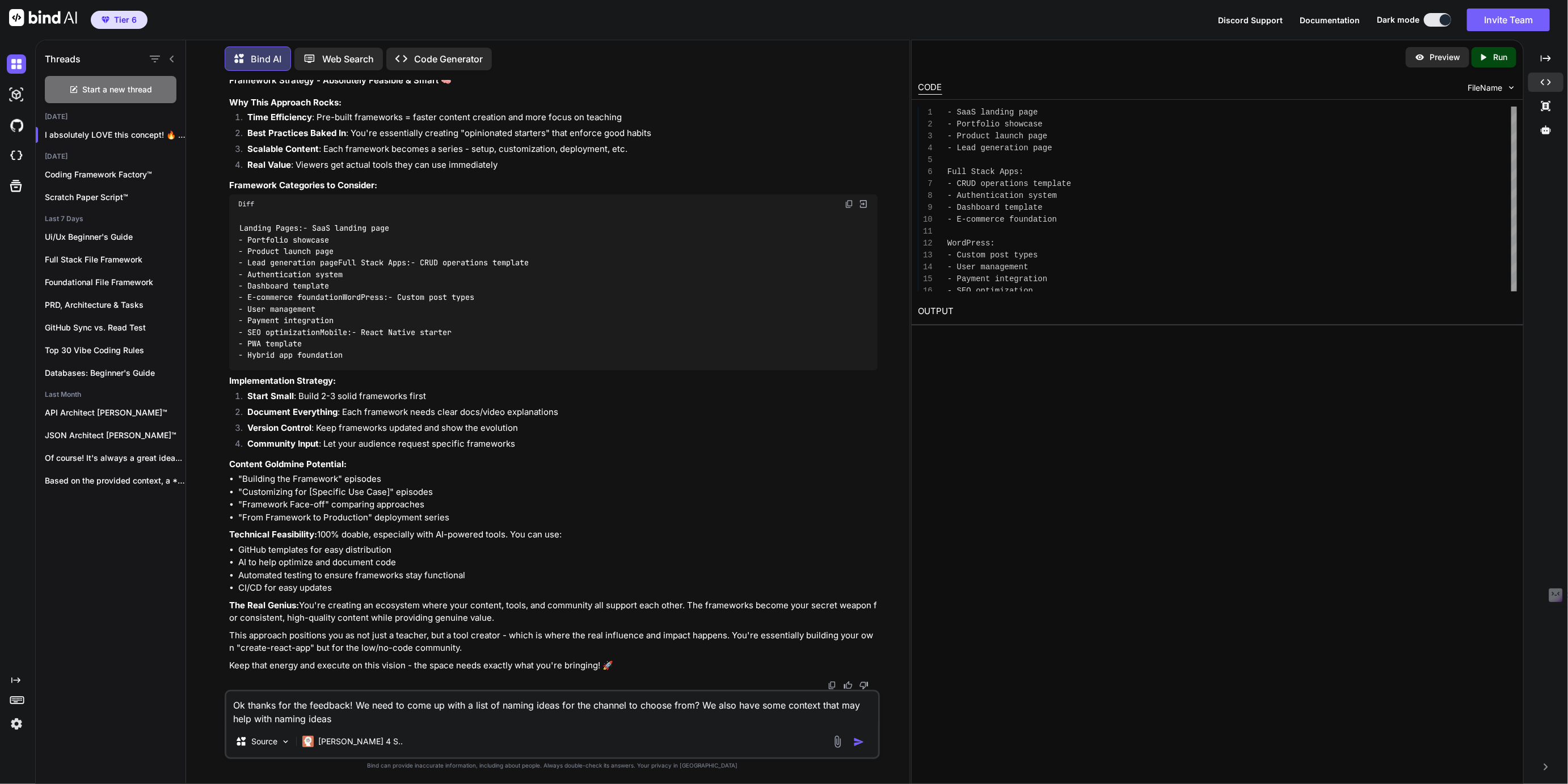
click at [516, 706] on textarea "Ok thanks for the feedback! We need to come up with a list of naming ideas for …" at bounding box center [552, 709] width 651 height 34
drag, startPoint x: 516, startPoint y: 706, endPoint x: 546, endPoint y: 706, distance: 30.0
click at [546, 706] on textarea "Ok thanks for the feedback! We need to come up with a list of naming ideas for …" at bounding box center [552, 709] width 651 height 34
click at [294, 721] on textarea "Ok thanks for the feedback! We need to come up with a list of names for the cha…" at bounding box center [552, 709] width 651 height 34
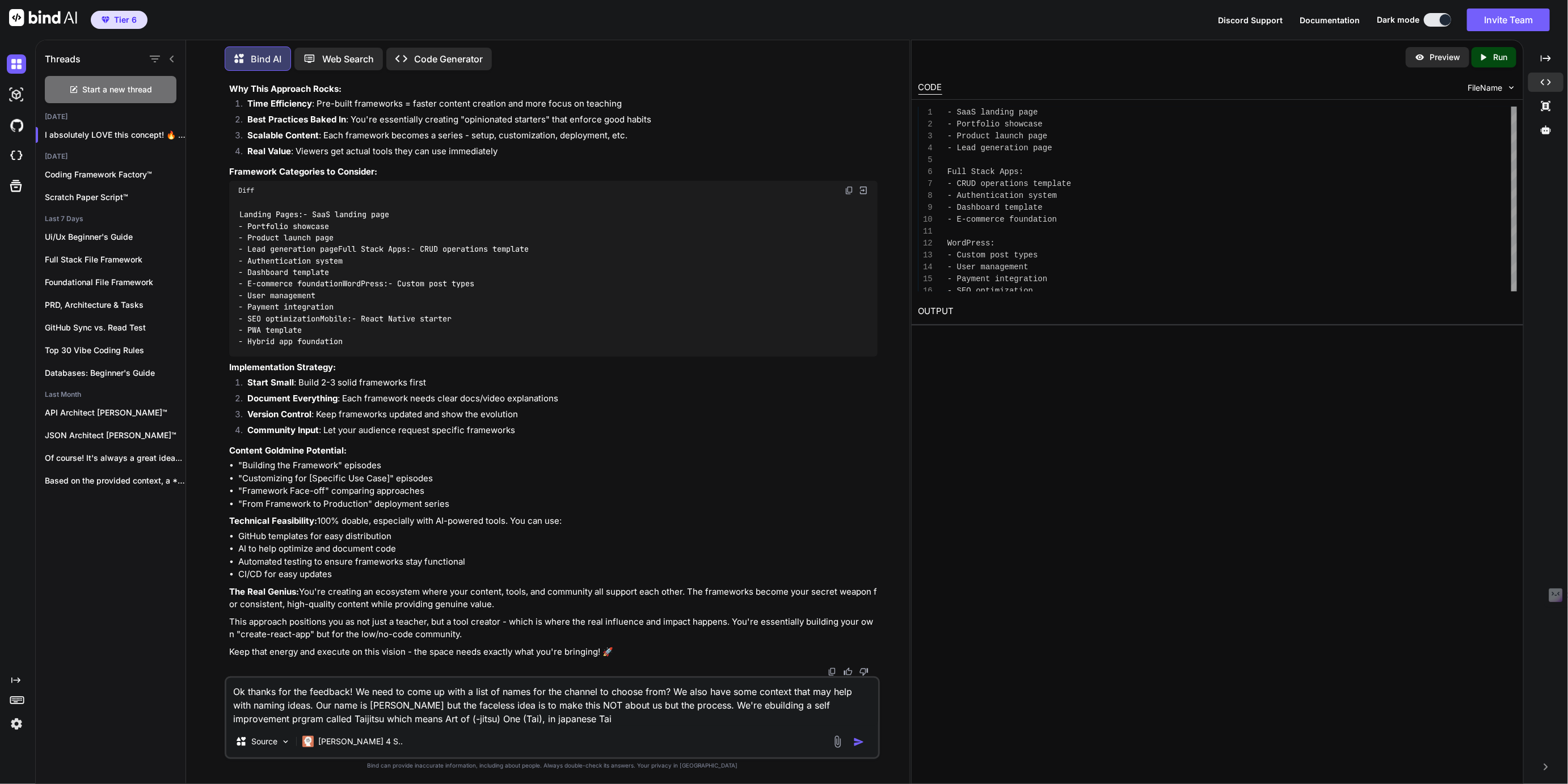
click at [430, 721] on textarea "Ok thanks for the feedback! We need to come up with a list of names for the cha…" at bounding box center [552, 702] width 651 height 48
drag, startPoint x: 430, startPoint y: 721, endPoint x: 483, endPoint y: 724, distance: 53.1
click at [483, 724] on textarea "Ok thanks for the feedback! We need to come up with a list of names for the cha…" at bounding box center [552, 702] width 651 height 48
click at [506, 719] on textarea "Ok thanks for the feedback! We need to come up with a list of names for the cha…" at bounding box center [552, 702] width 651 height 48
click at [439, 717] on textarea "Ok thanks for the feedback! We need to come up with a list of names for the cha…" at bounding box center [552, 702] width 651 height 48
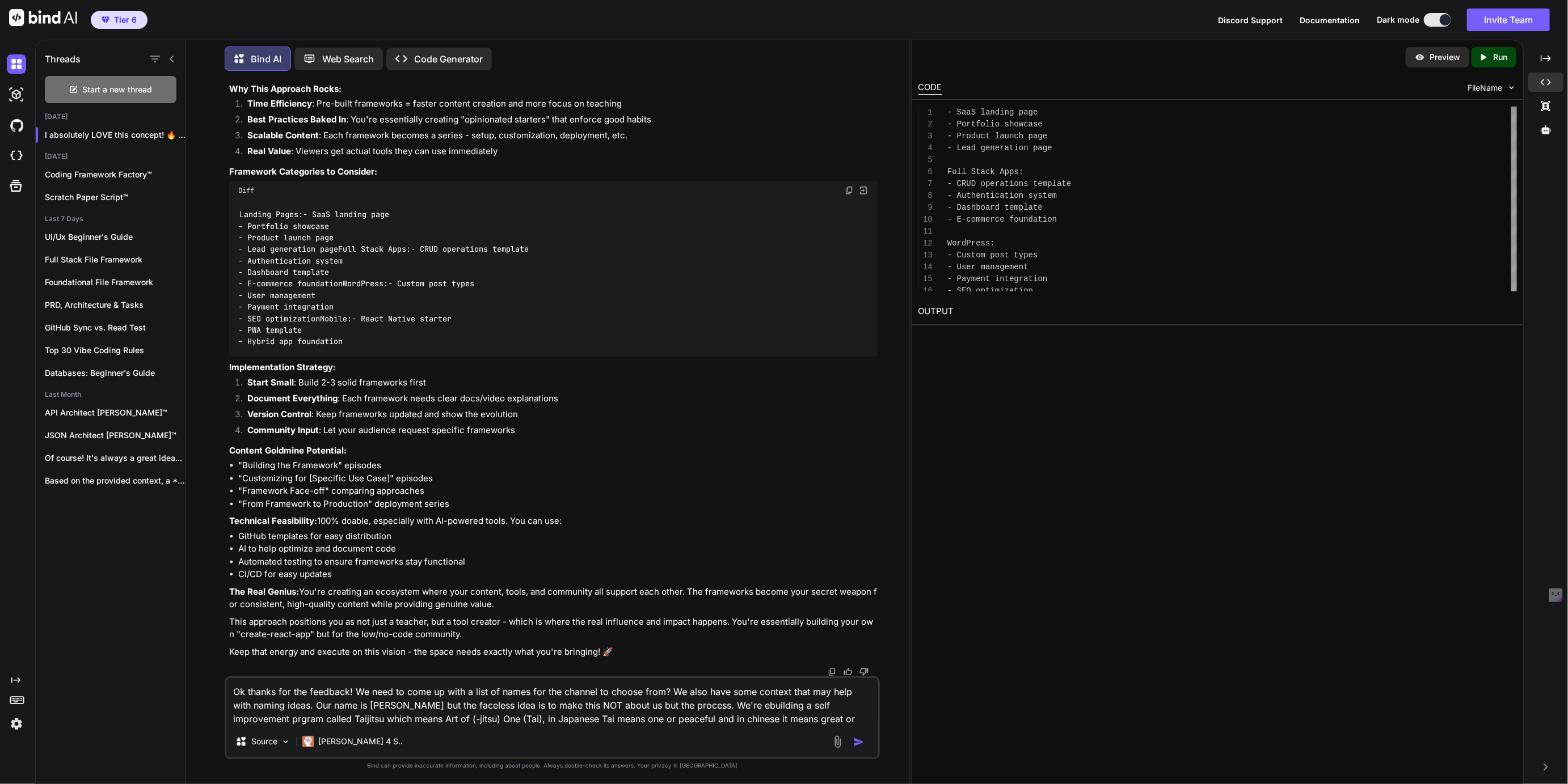
click at [633, 721] on textarea "Ok thanks for the feedback! We need to come up with a list of names for the cha…" at bounding box center [552, 702] width 651 height 48
click at [786, 721] on textarea "Ok thanks for the feedback! We need to come up with a list of names for the cha…" at bounding box center [552, 702] width 651 height 48
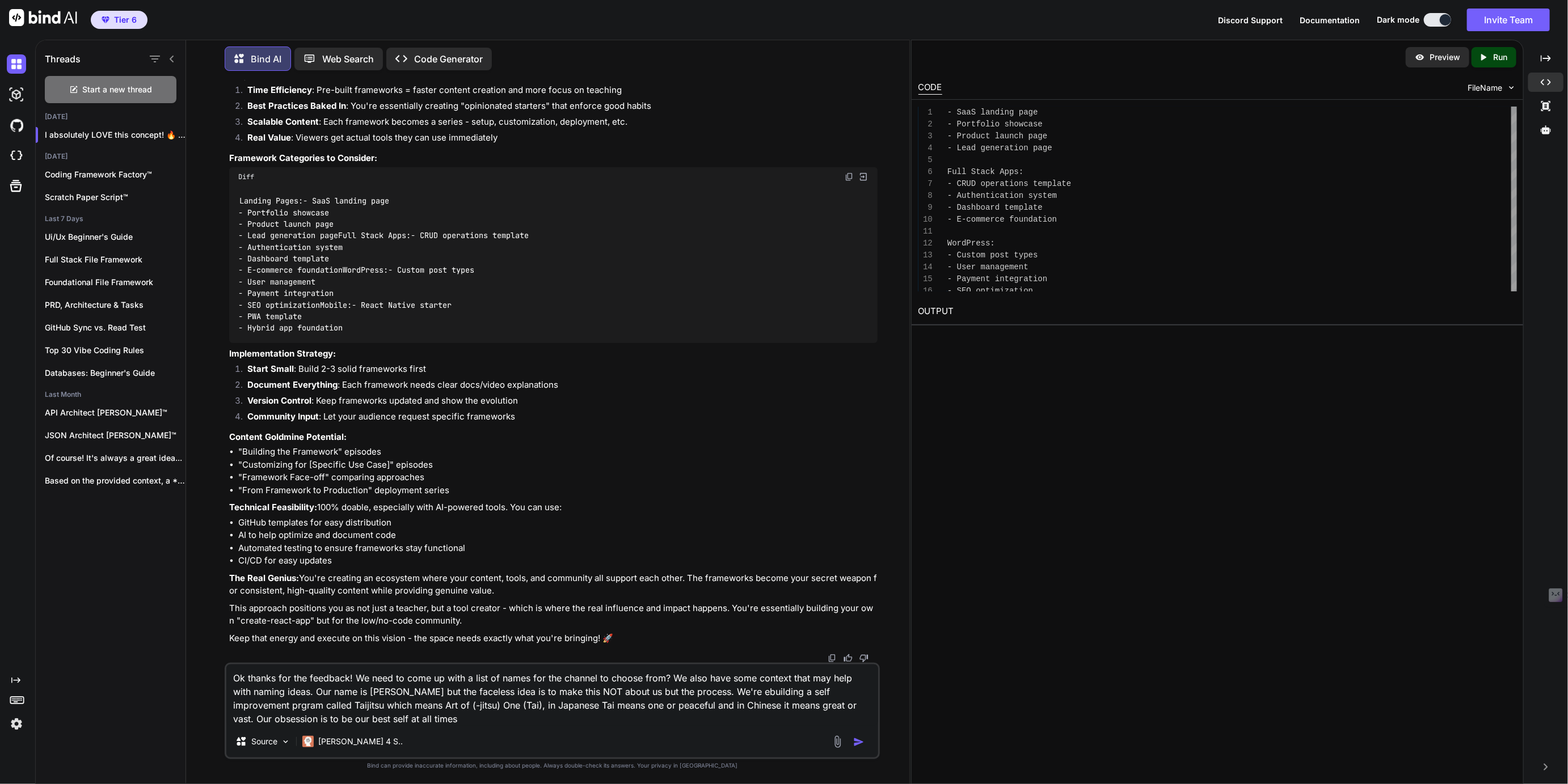
click at [303, 718] on textarea "Ok thanks for the feedback! We need to come up with a list of names for the cha…" at bounding box center [552, 695] width 651 height 61
click at [349, 722] on textarea "Ok thanks for the feedback! We need to come up with a list of names for the cha…" at bounding box center [552, 695] width 651 height 61
drag, startPoint x: 349, startPoint y: 722, endPoint x: 365, endPoint y: 721, distance: 16.0
click at [365, 721] on textarea "Ok thanks for the feedback! We need to come up with a list of names for the cha…" at bounding box center [552, 695] width 651 height 61
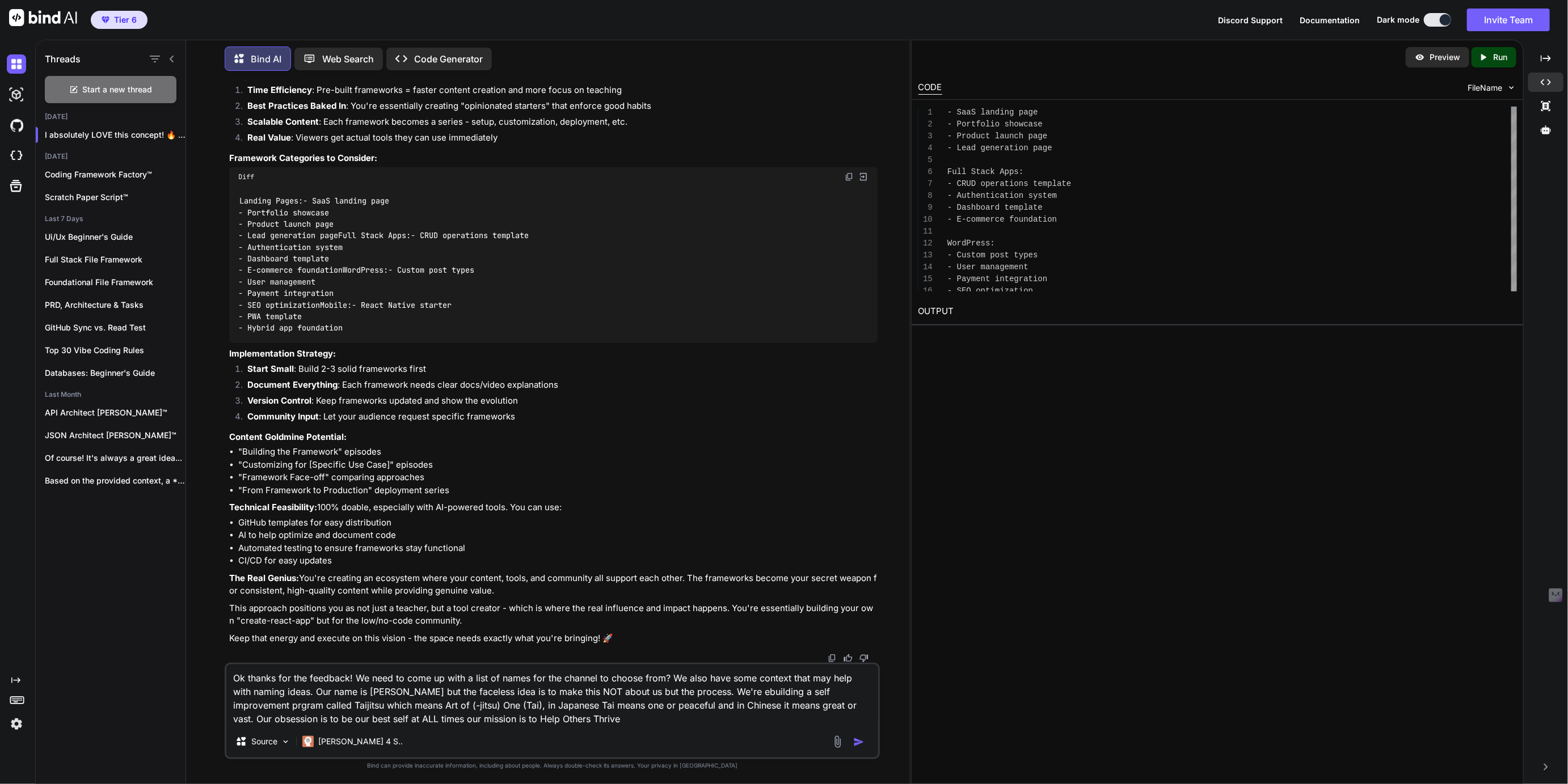
click at [525, 720] on textarea "Ok thanks for the feedback! We need to come up with a list of names for the cha…" at bounding box center [552, 695] width 651 height 61
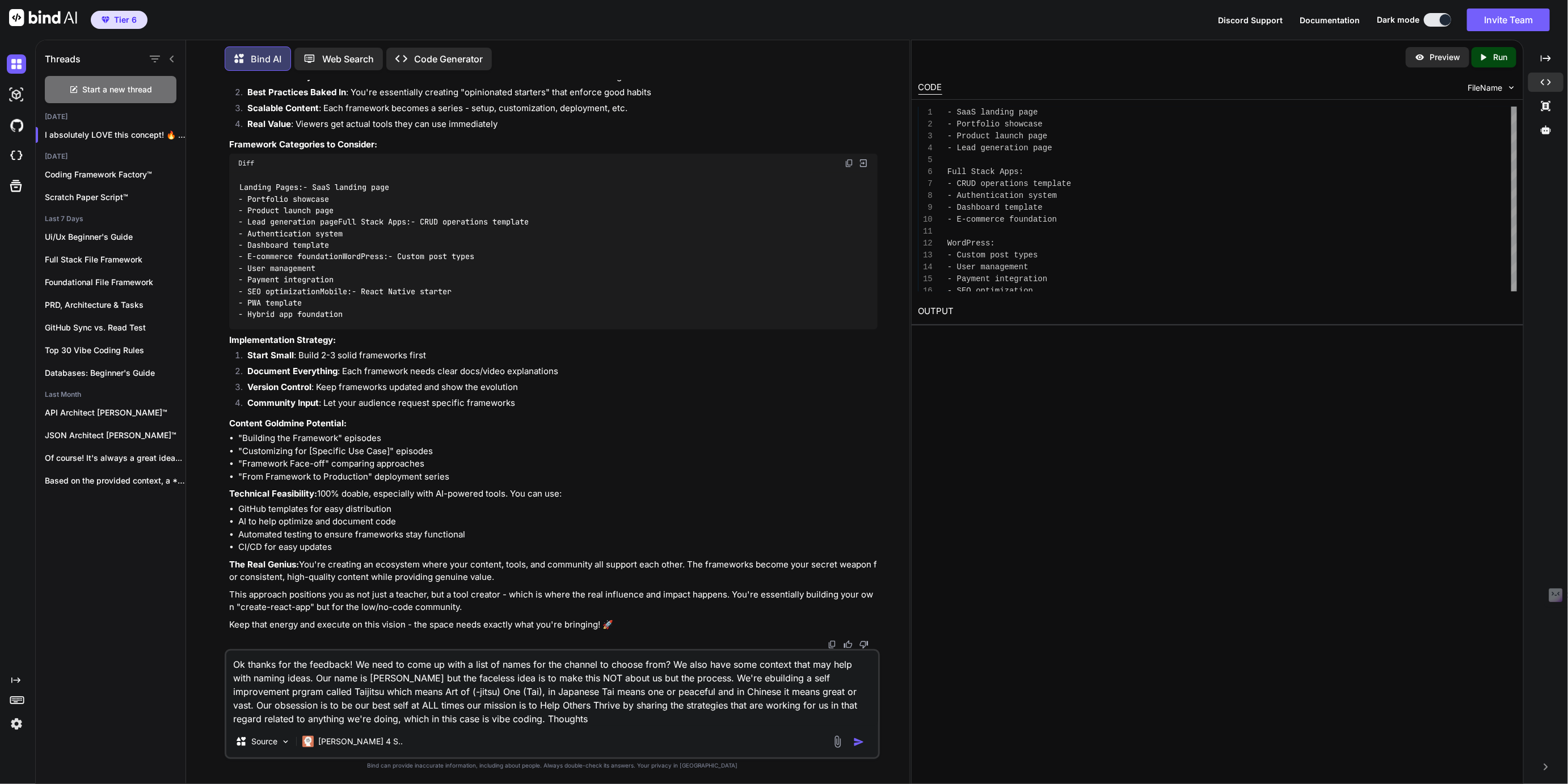
type textarea "Ok thanks for the feedback! We need to come up with a list of names for the cha…"
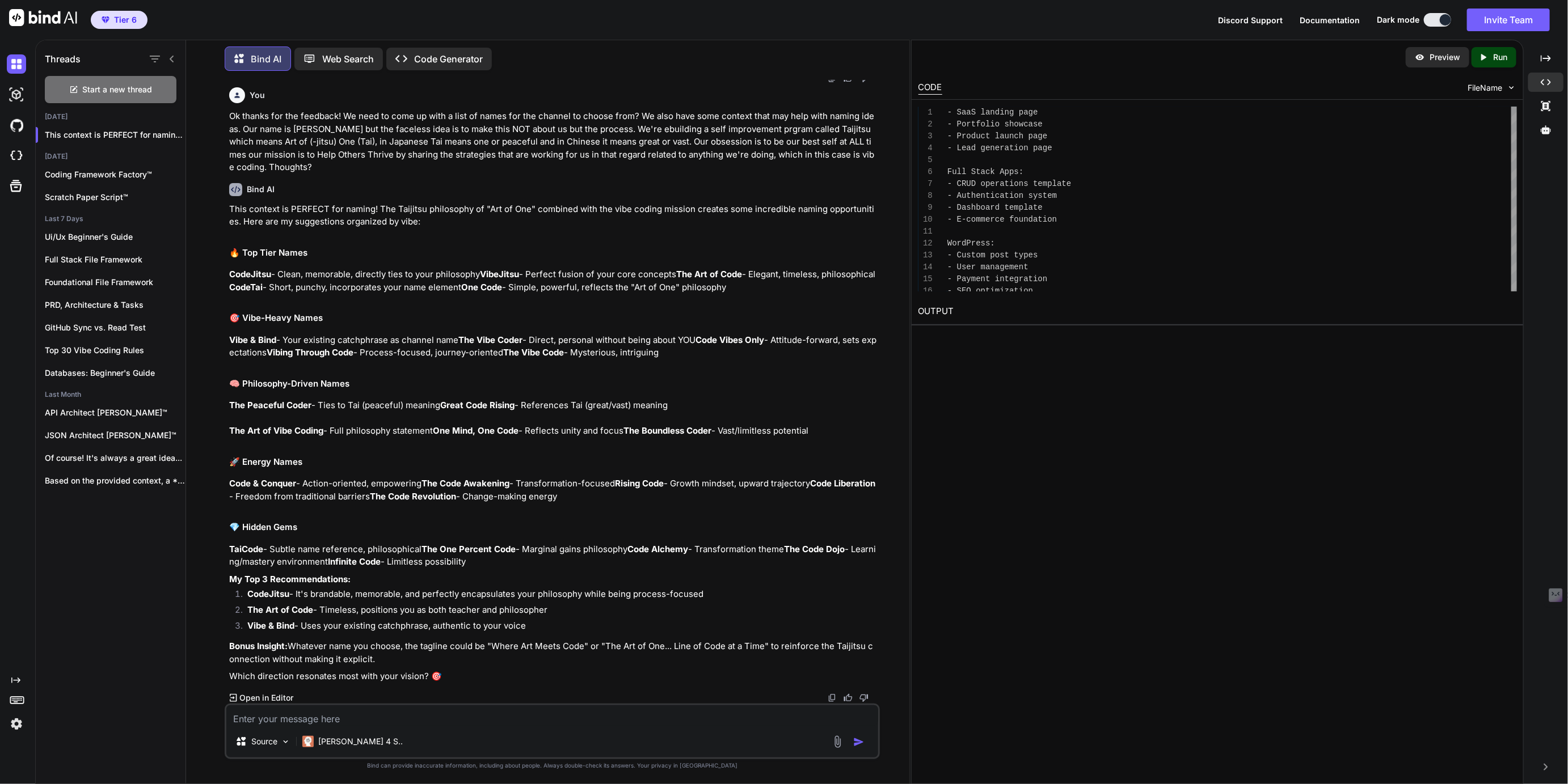
scroll to position [1463, 0]
click at [508, 717] on textarea "We like Codejitsu, the Art of Vibe Coding, Liberation Code, the (Vibe) Coding D…" at bounding box center [552, 715] width 651 height 20
click at [604, 720] on textarea "We like Codejitsu, the Art of Vibe Coding, Liberation Code, the Vibe Coding Dojo" at bounding box center [552, 715] width 651 height 20
click at [423, 721] on textarea "We like Codejitsu, the Art of Vibe Coding, Liberation Code, the Vibe Coding Dojo" at bounding box center [552, 715] width 651 height 20
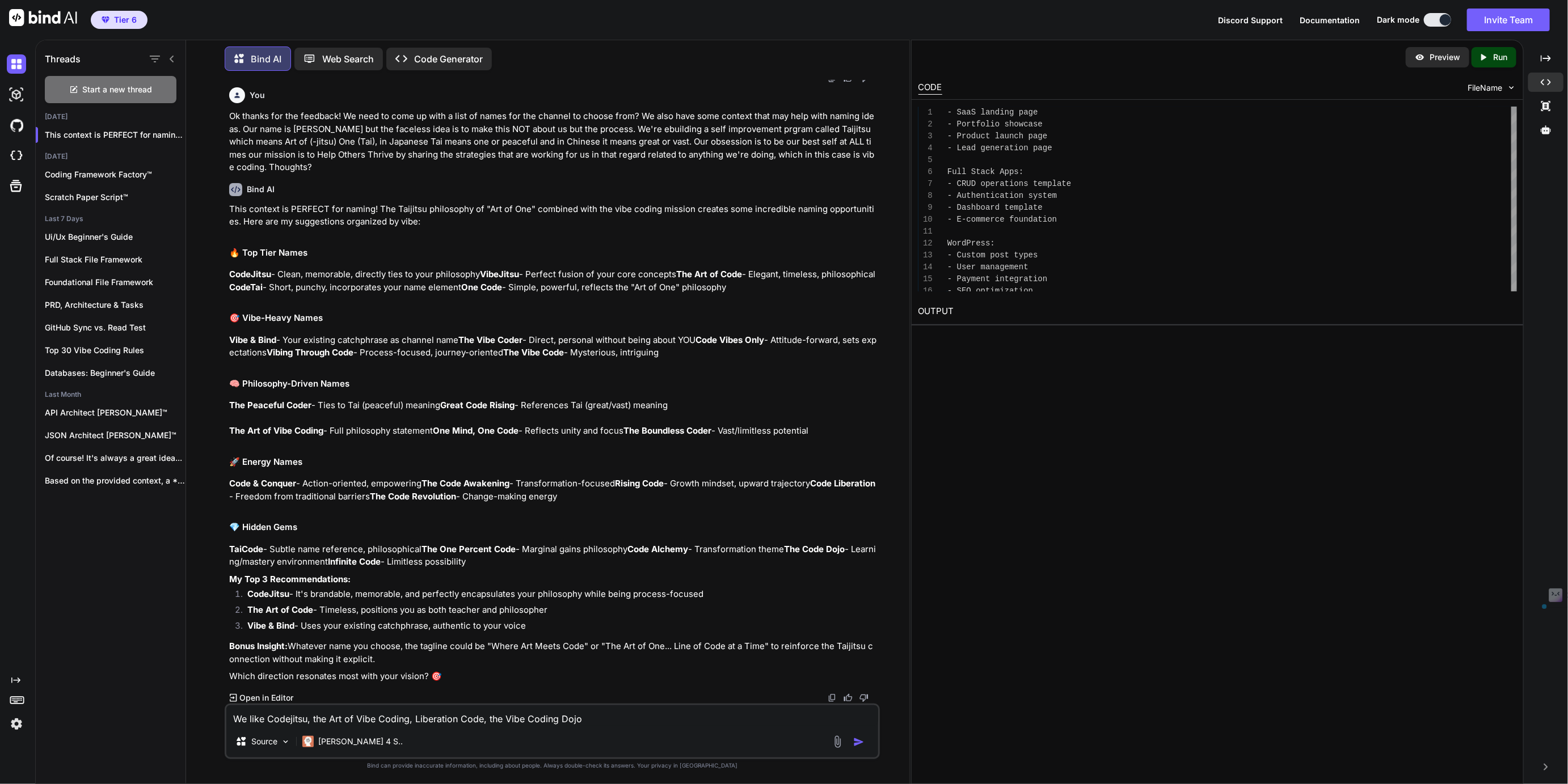
drag, startPoint x: 423, startPoint y: 721, endPoint x: 461, endPoint y: 720, distance: 38.0
click at [461, 720] on textarea "We like Codejitsu, the Art of Vibe Coding, Liberation Code, the Vibe Coding Dojo" at bounding box center [552, 715] width 651 height 20
click at [287, 720] on textarea "We like Codejitsu, the Art of Vibe Coding, the Vibe Coding Dojo" at bounding box center [552, 715] width 651 height 20
click at [357, 716] on textarea "We like Code or Vibe -jitsu, the Art of Vibe Coding, the Vibe Coding Dojo" at bounding box center [552, 715] width 651 height 20
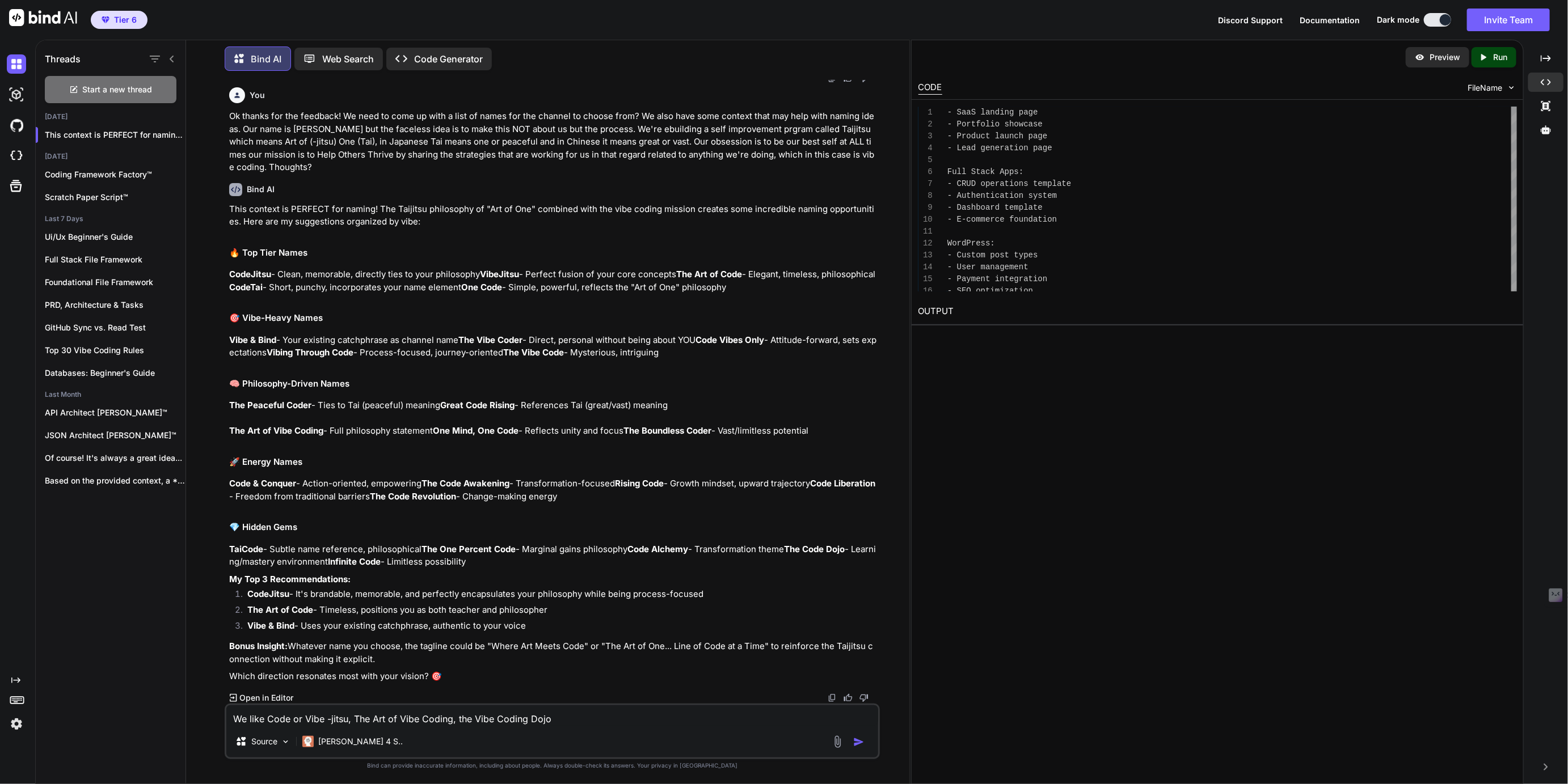
click at [461, 719] on textarea "We like Code or Vibe -jitsu, The Art of Vibe Coding, the Vibe Coding Dojo" at bounding box center [552, 715] width 651 height 20
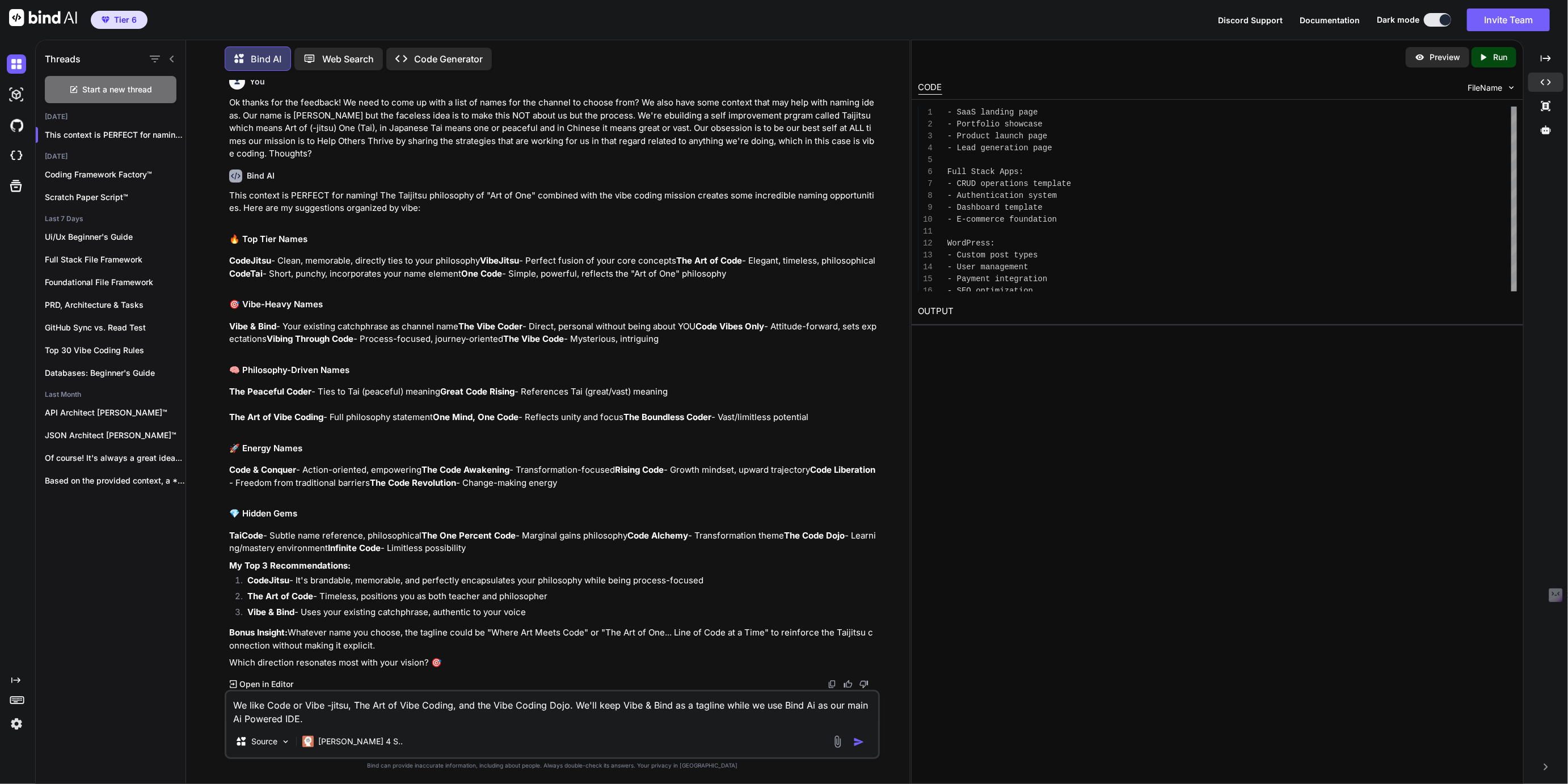
scroll to position [1435, 0]
click at [312, 718] on textarea "We like Code or Vibe -jitsu, The Art of Vibe Coding, and the Vibe Coding Dojo. …" at bounding box center [552, 709] width 651 height 34
click at [401, 725] on textarea "We like Code or Vibe -jitsu, The Art of Vibe Coding, and the Vibe Coding Dojo. …" at bounding box center [552, 709] width 651 height 34
type textarea "We like Code or Vibe -jitsu, The Art of Vibe Coding, and the Vibe Coding Dojo. …"
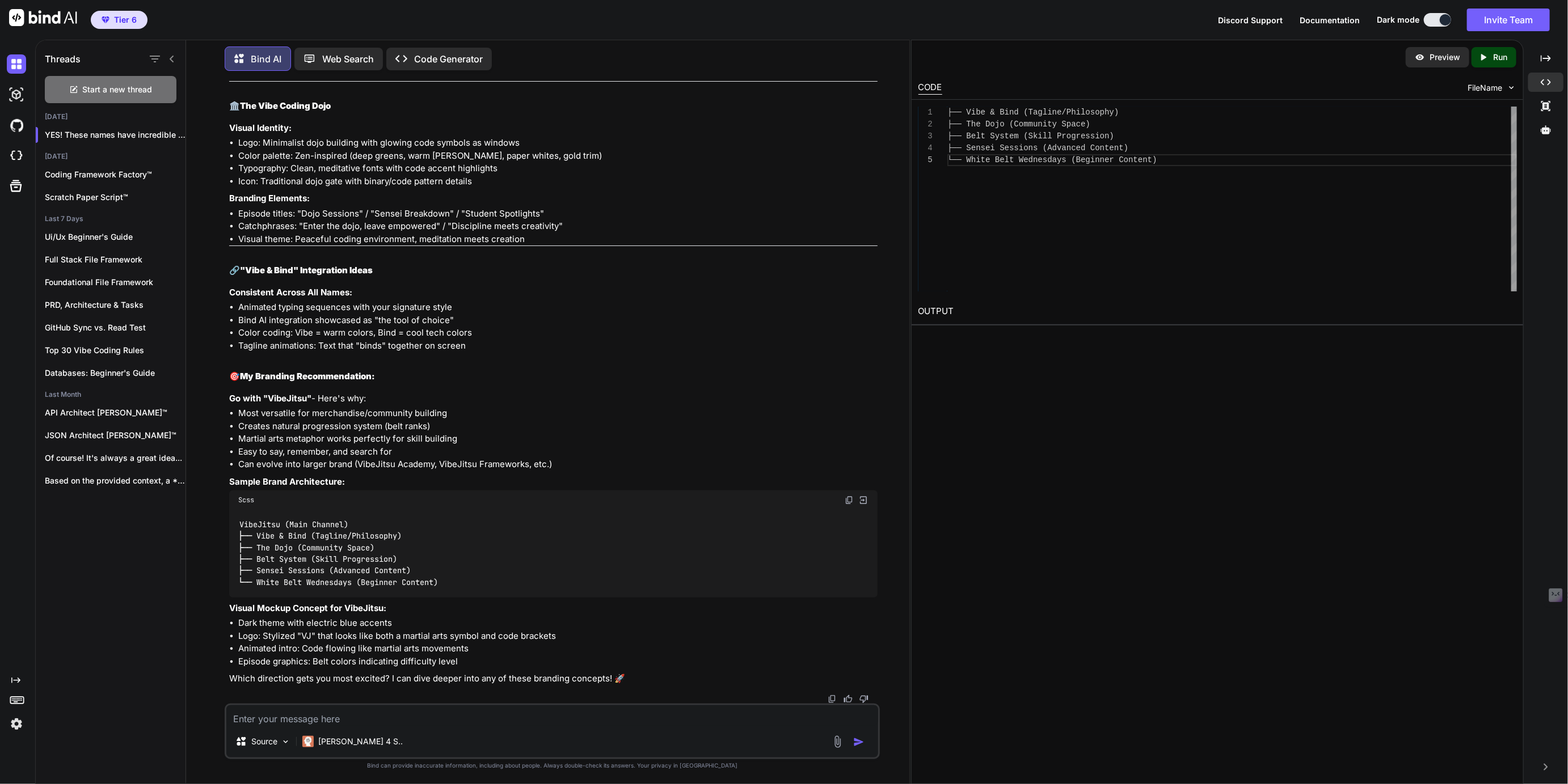
scroll to position [2231, 0]
click at [343, 736] on div "[PERSON_NAME] 4 S.." at bounding box center [352, 741] width 110 height 22
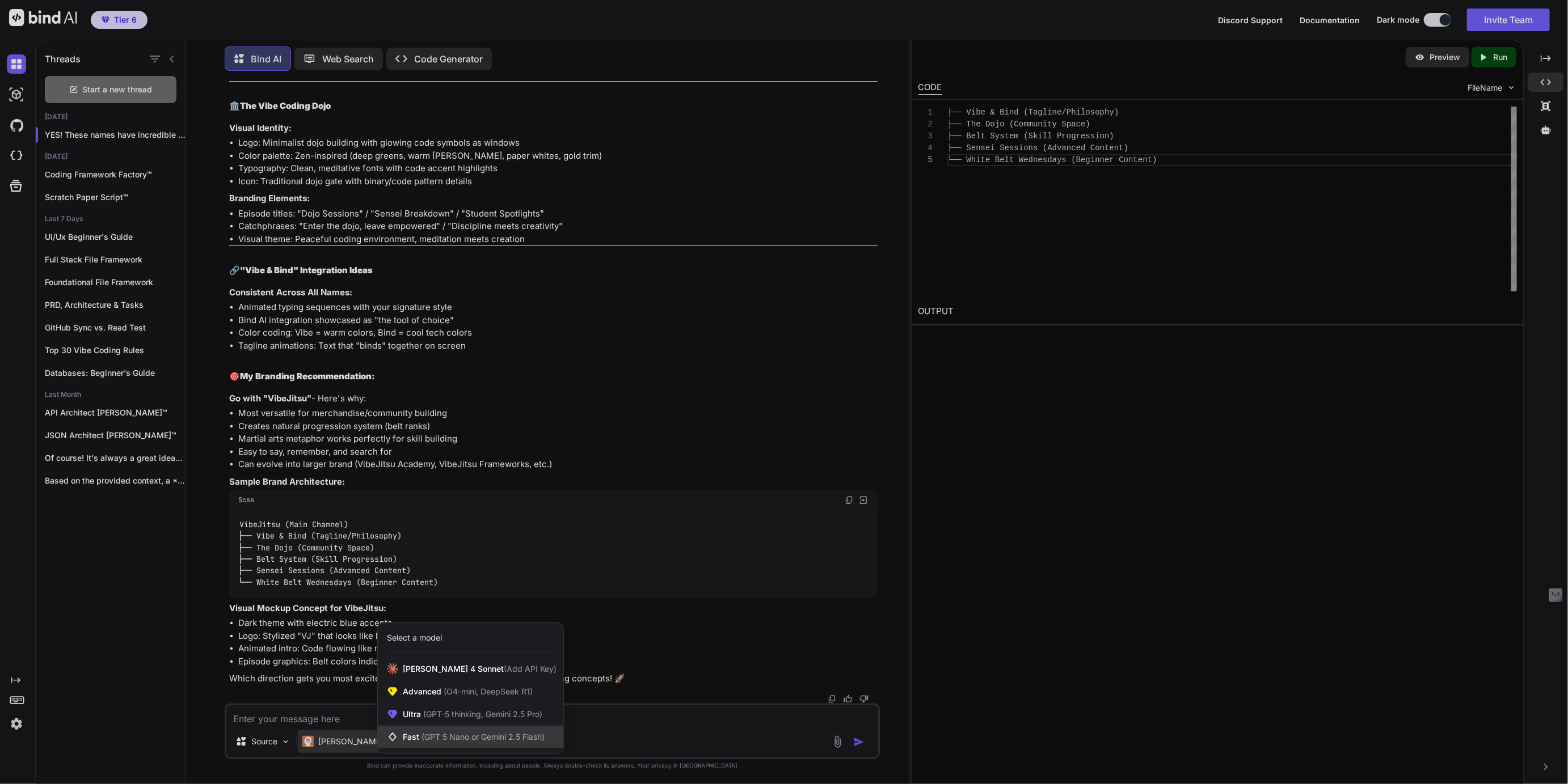
click at [446, 736] on span "(GPT 5 Nano or Gemini 2.5 Flash)" at bounding box center [483, 737] width 123 height 10
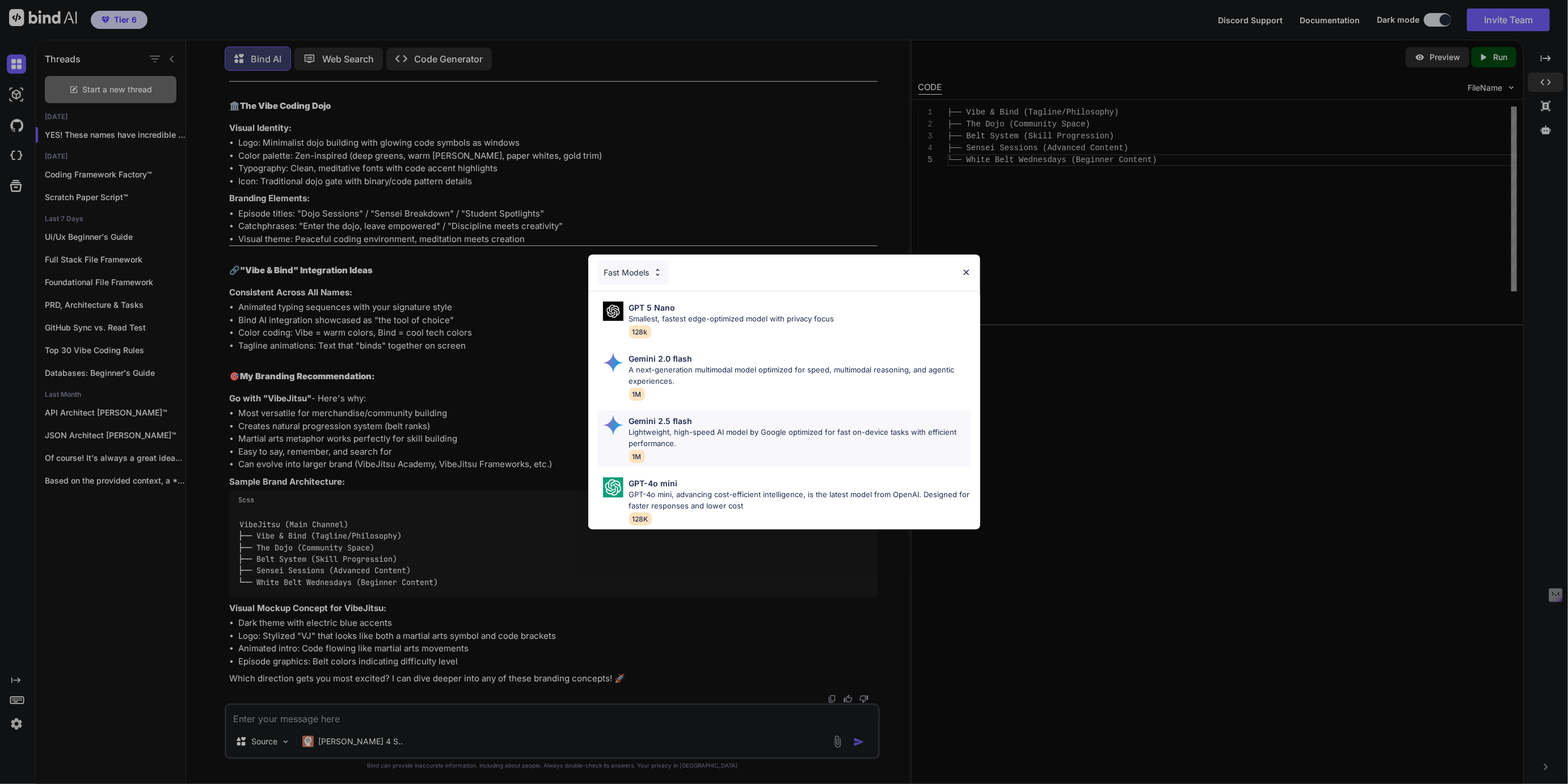
click at [652, 423] on p "Gemini 2.5 flash" at bounding box center [661, 421] width 63 height 12
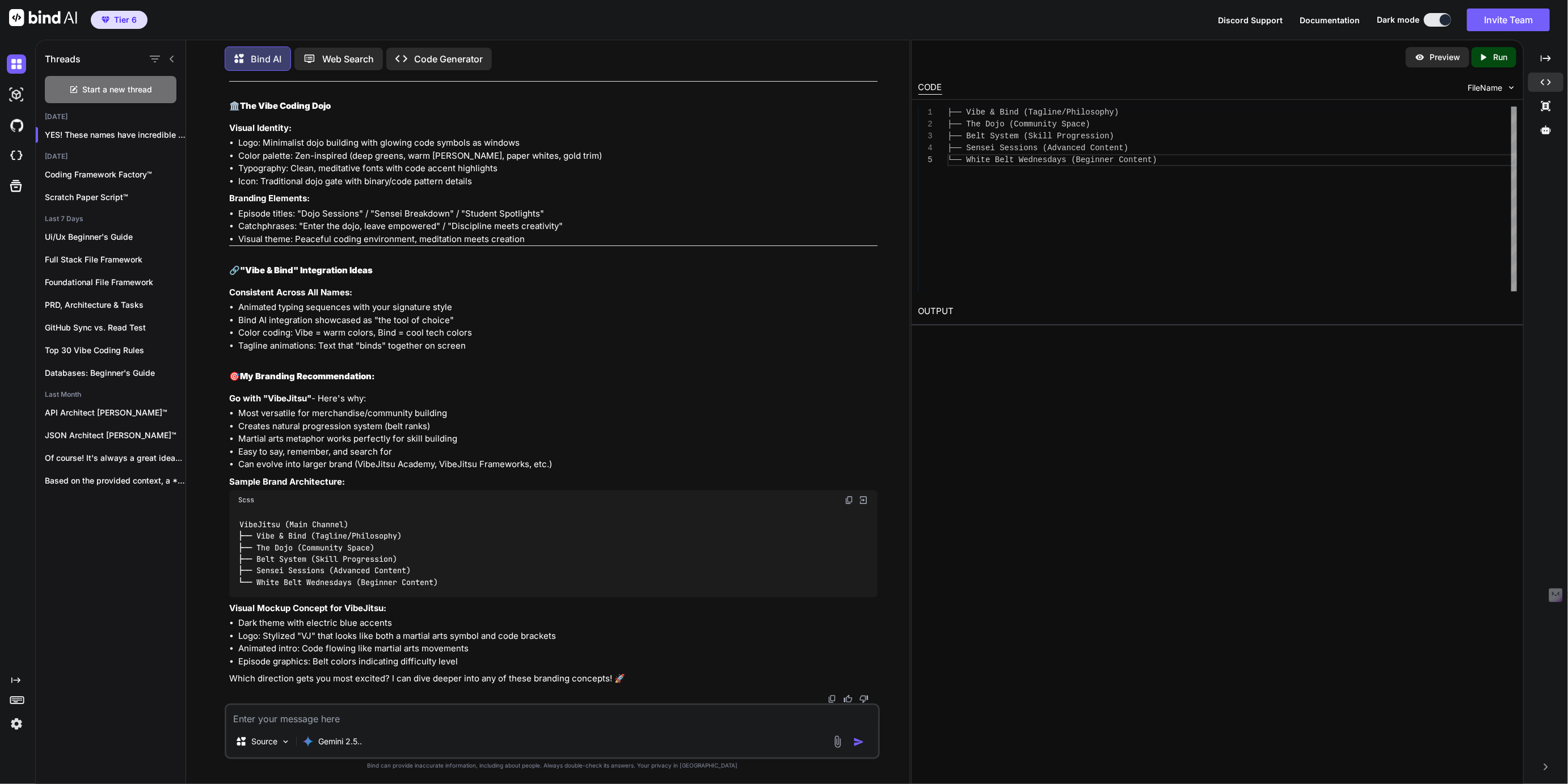
click at [314, 719] on textarea at bounding box center [552, 715] width 651 height 20
click at [169, 131] on icon "button" at bounding box center [173, 135] width 7 height 7
click at [193, 158] on span "Rename and Save" at bounding box center [220, 155] width 67 height 12
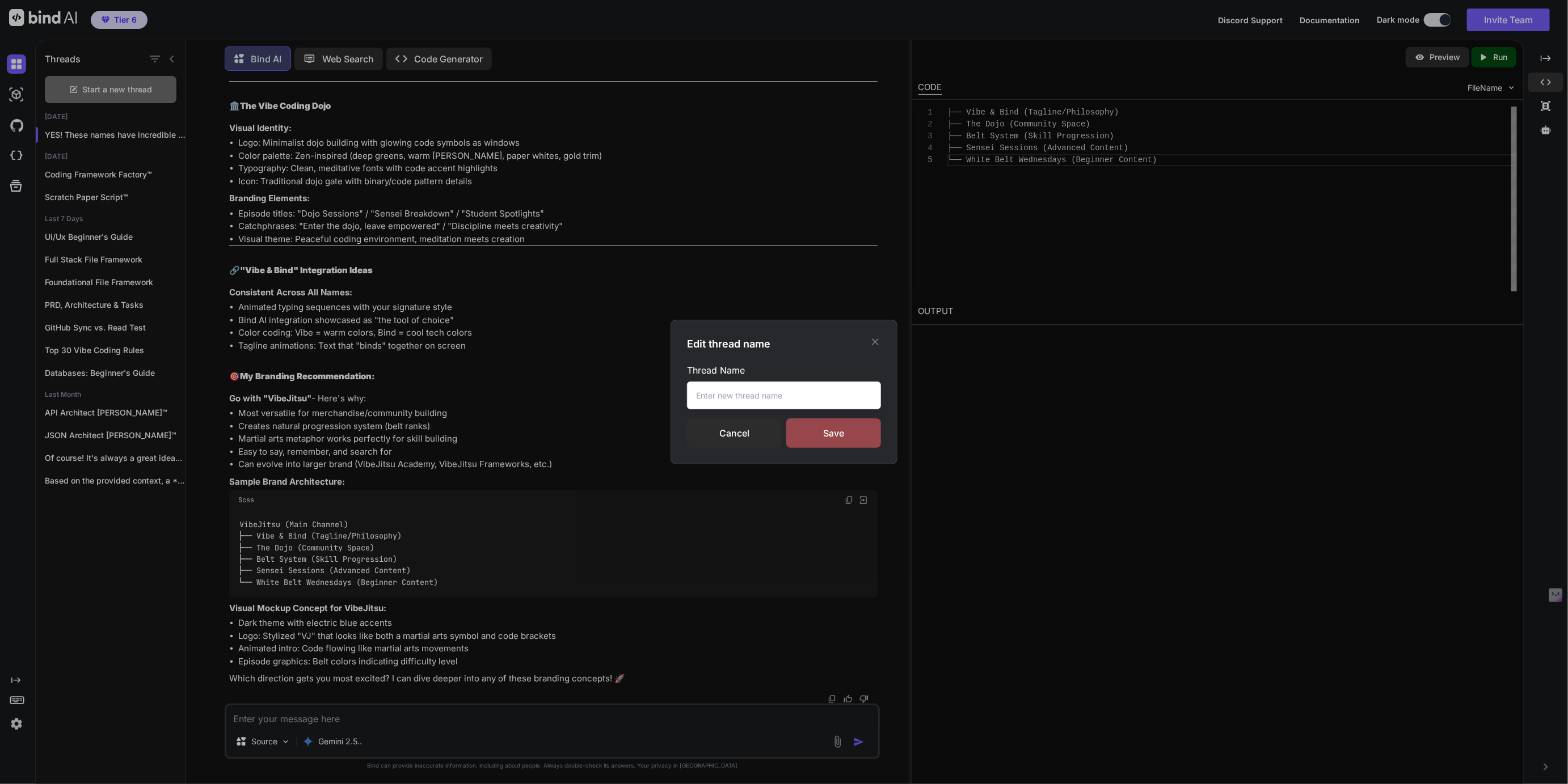
click at [703, 392] on input "text" at bounding box center [784, 395] width 194 height 28
click at [766, 395] on input "YouTube Vibe Codng Channel" at bounding box center [784, 395] width 194 height 28
type input "YouTube Vibe Coding Channel"
click at [827, 432] on div "Save" at bounding box center [833, 432] width 95 height 29
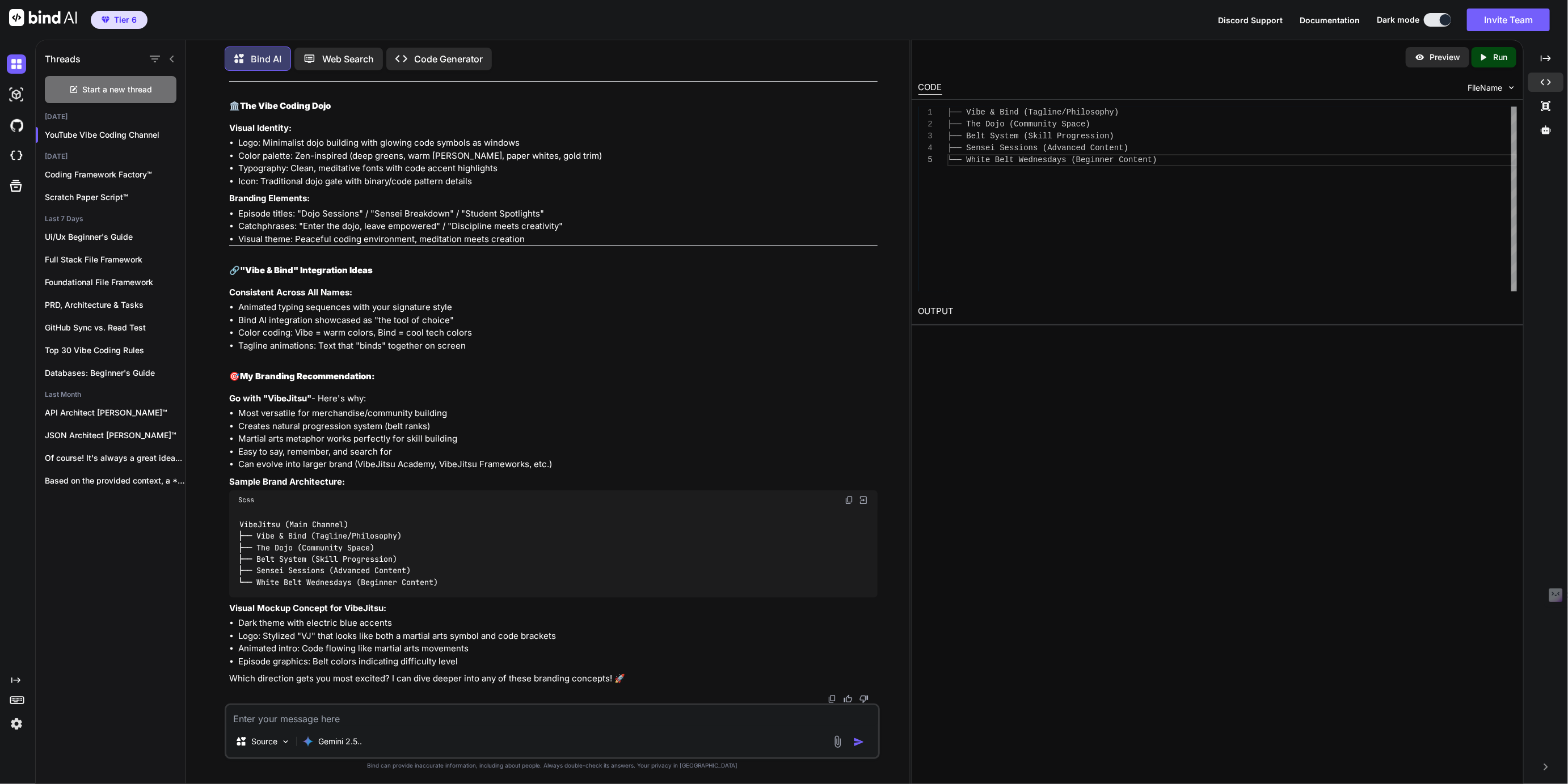
scroll to position [2507, 0]
click at [284, 715] on textarea at bounding box center [552, 715] width 651 height 20
click at [494, 721] on textarea "Cuz we think coding is an art we like The Art of (Vibe -jitsu or Coding)" at bounding box center [552, 715] width 651 height 20
click at [596, 726] on textarea "Cuz we think coding is an art we like The Art of (Vibe -jitsu or Vibe Coding)" at bounding box center [552, 715] width 651 height 20
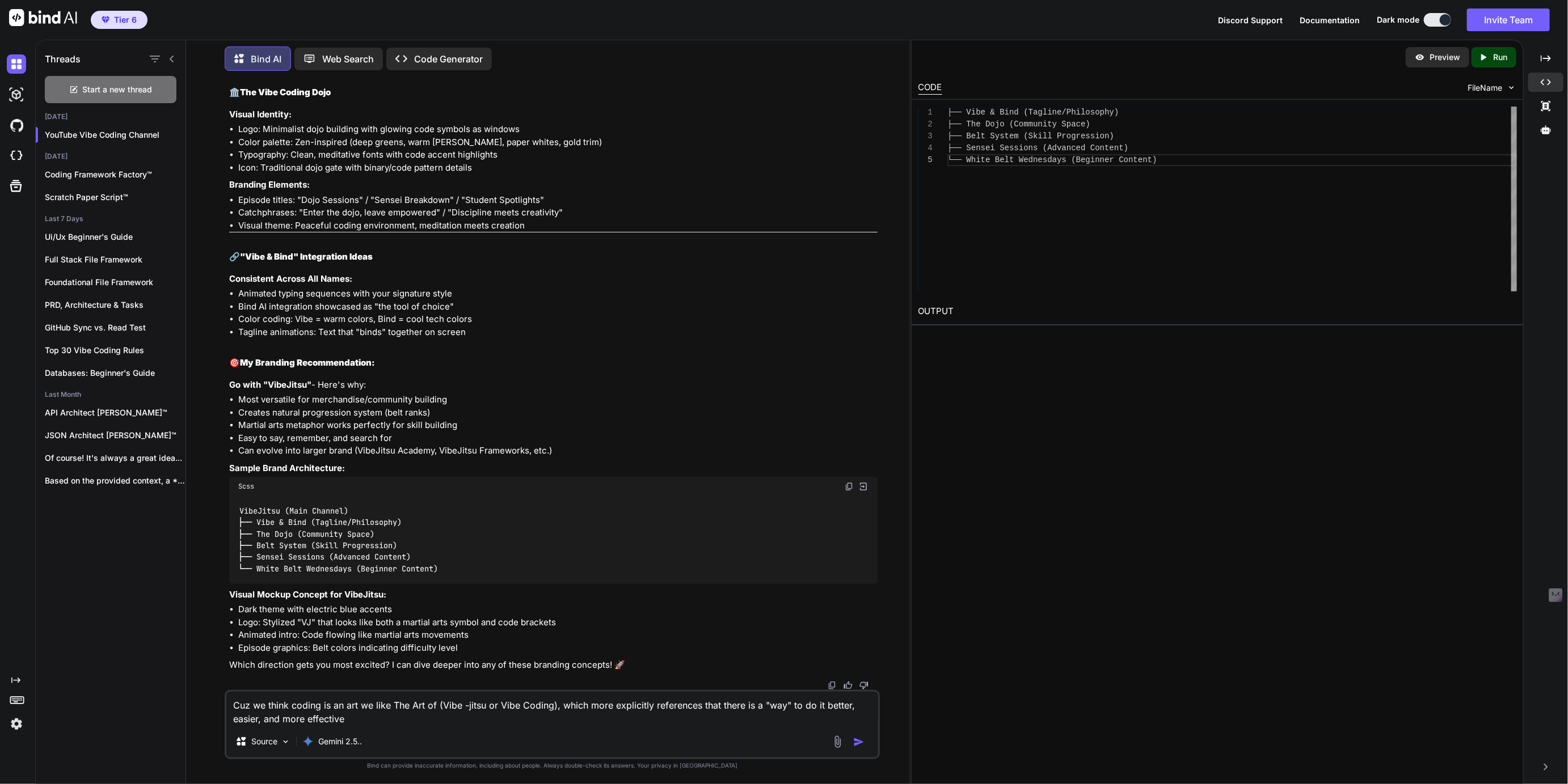
click at [831, 709] on textarea "Cuz we think coding is an art we like The Art of (Vibe -jitsu or Vibe Coding), …" at bounding box center [552, 709] width 651 height 34
click at [366, 720] on textarea "Cuz we think coding is an art we like The Art of (Vibe -jitsu or Vibe Coding), …" at bounding box center [552, 709] width 651 height 34
click at [272, 719] on textarea "Cuz we think coding is an art we like The Art of (Vibe -jitsu or Vibe Coding), …" at bounding box center [552, 709] width 651 height 34
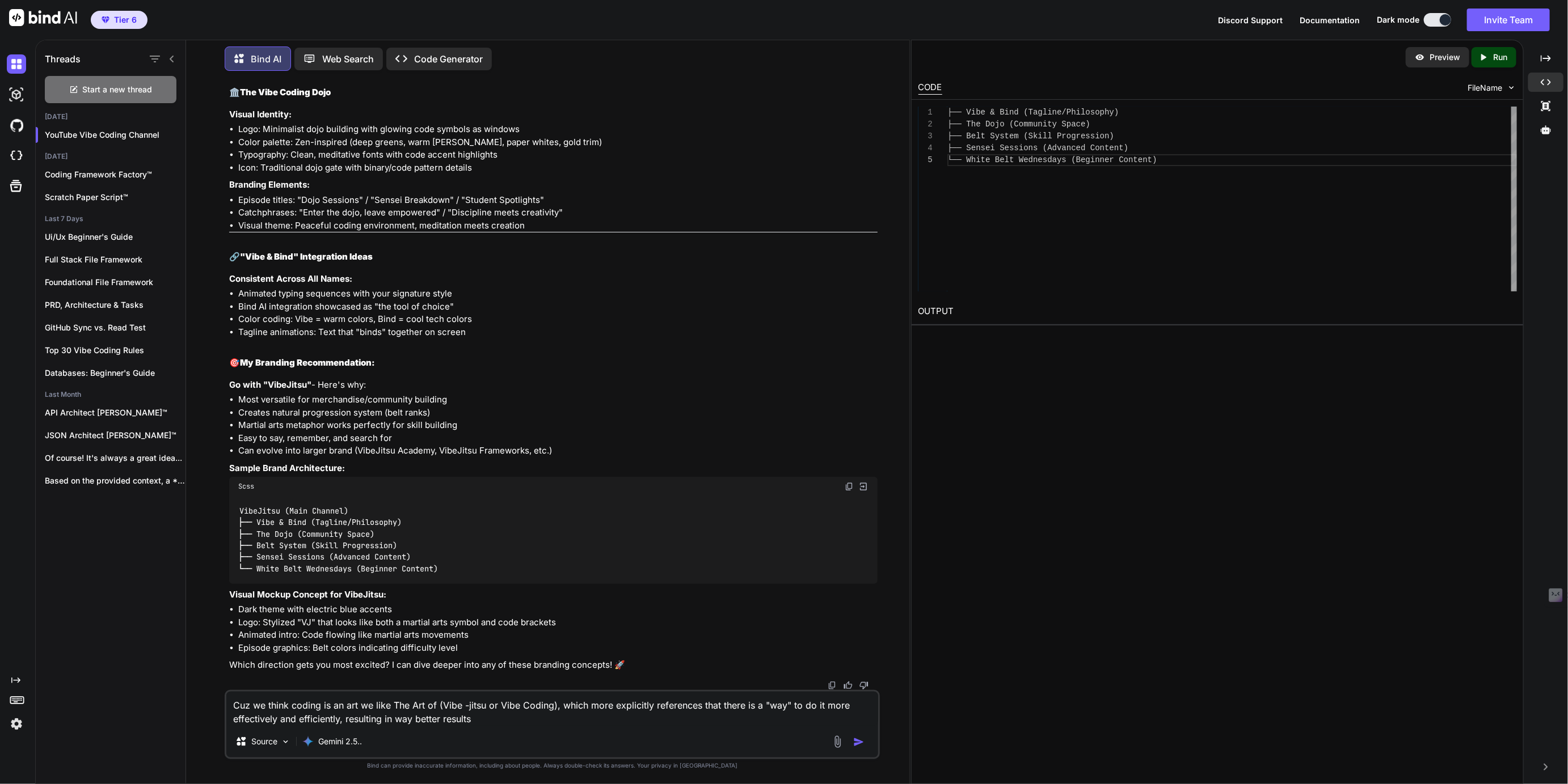
click at [492, 717] on textarea "Cuz we think coding is an art we like The Art of (Vibe -jitsu or Vibe Coding), …" at bounding box center [552, 709] width 651 height 34
click at [589, 719] on textarea "Cuz we think coding is an art we like The Art of (Vibe -jitsu or Vibe Coding), …" at bounding box center [552, 709] width 651 height 34
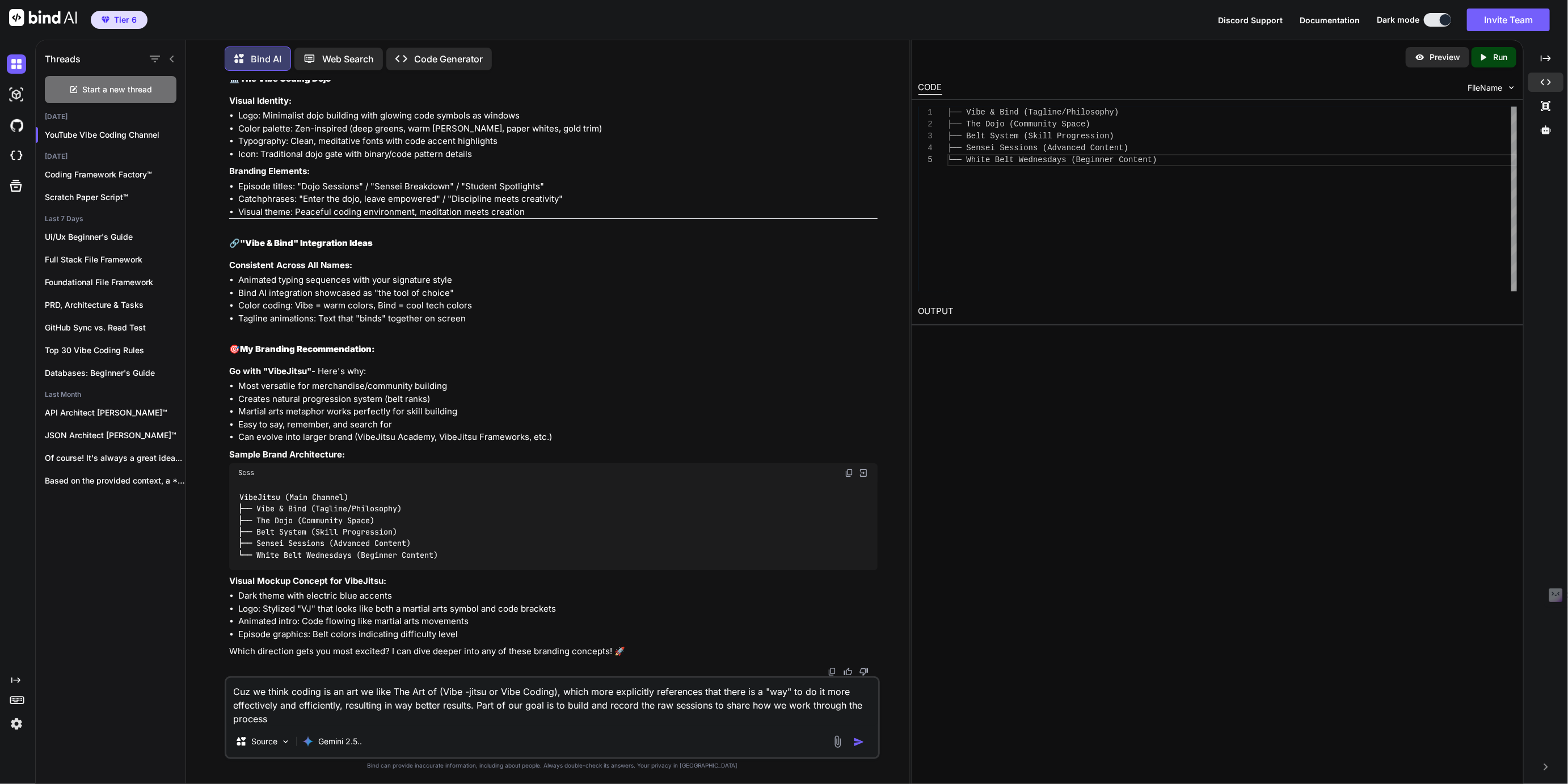
click at [810, 708] on textarea "Cuz we think coding is an art we like The Art of (Vibe -jitsu or Vibe Coding), …" at bounding box center [552, 702] width 651 height 48
click at [830, 706] on textarea "Cuz we think coding is an art we like The Art of (Vibe -jitsu or Vibe Coding), …" at bounding box center [552, 702] width 651 height 48
click at [374, 722] on textarea "Cuz we think coding is an art we like The Art of (Vibe -jitsu or Vibe Coding), …" at bounding box center [552, 702] width 651 height 48
type textarea "Cuz we think coding is an art we like The Art of (Vibe -jitsu or Vibe Coding), …"
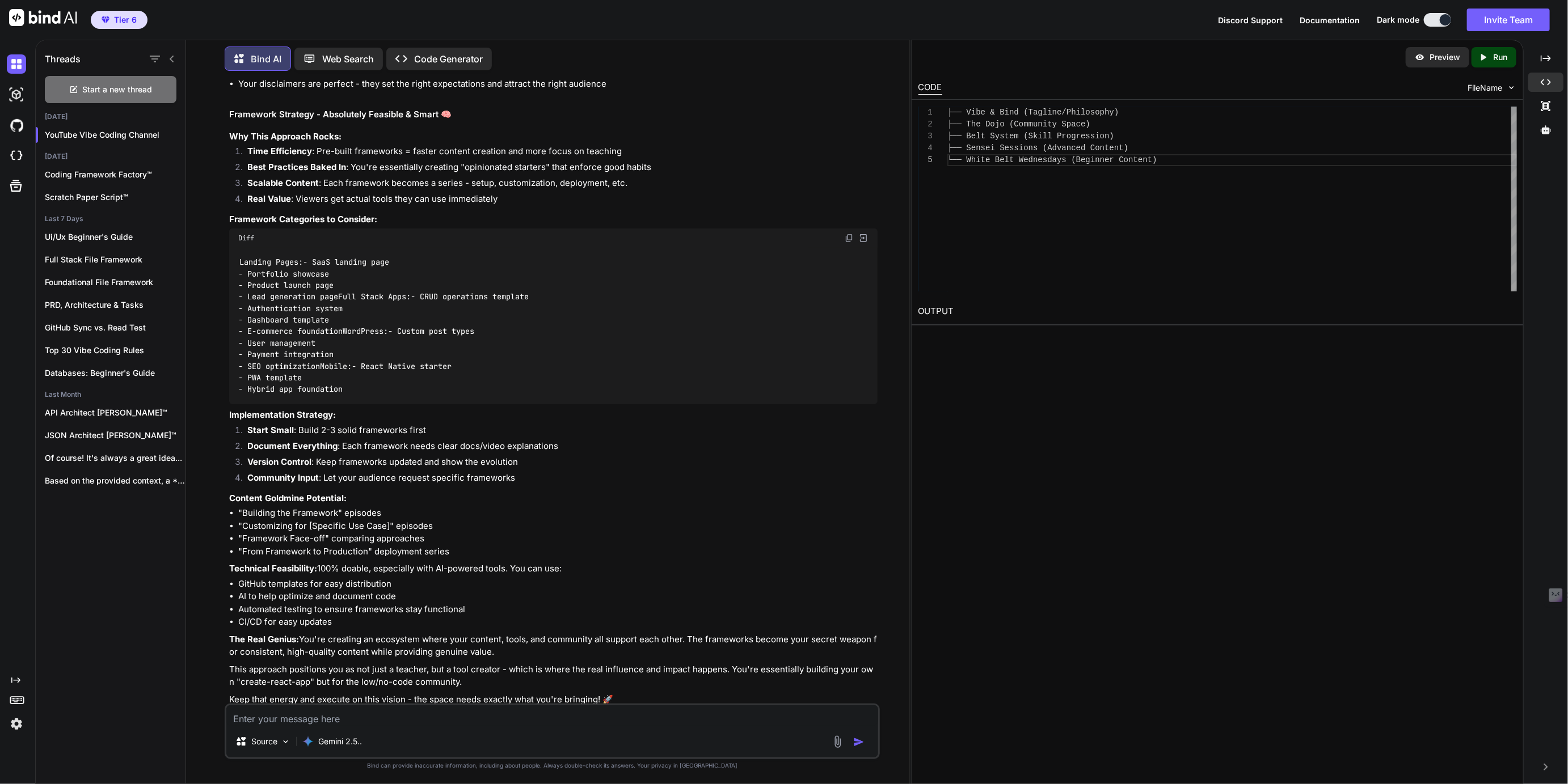
scroll to position [0, 0]
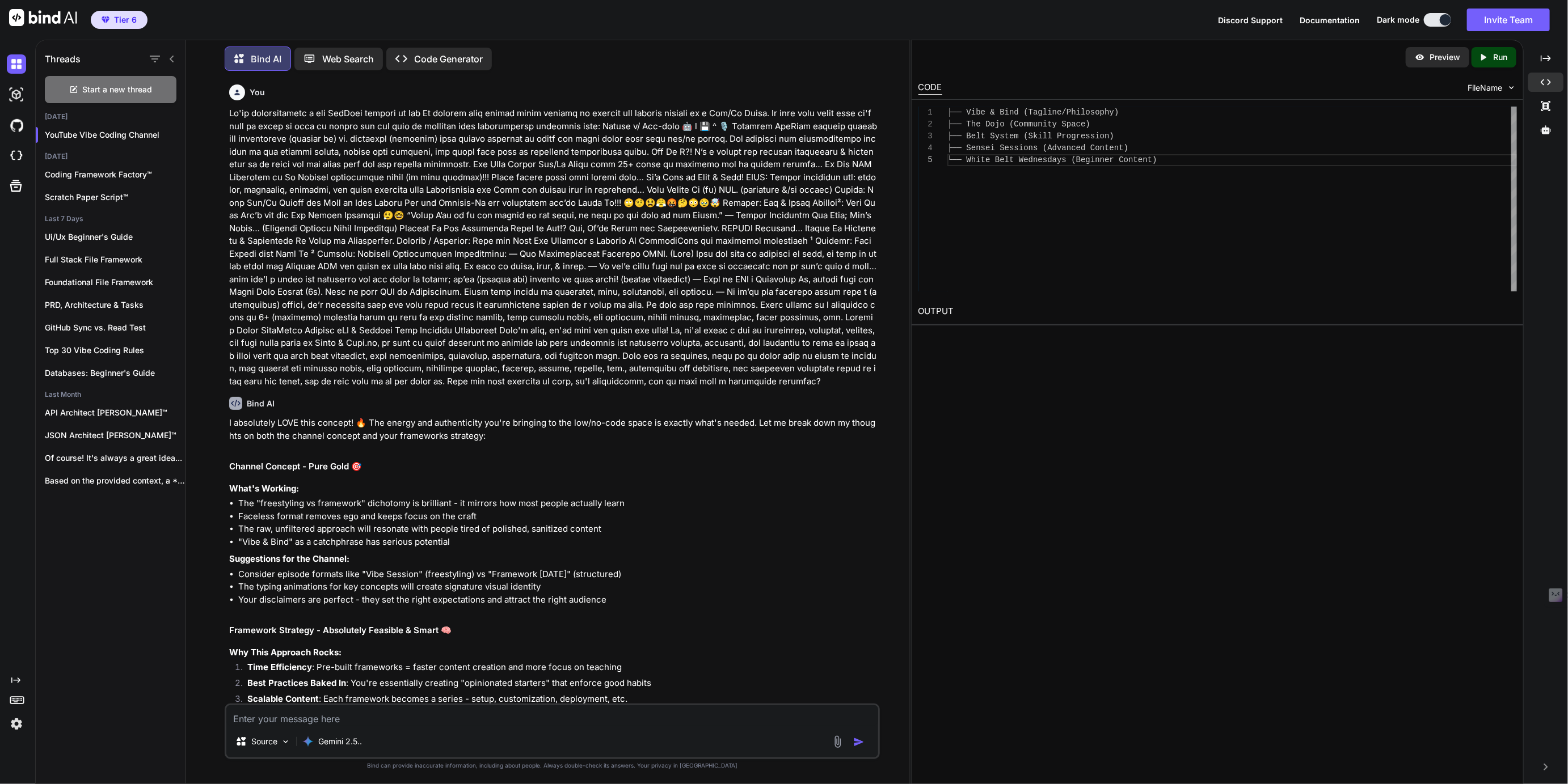
click at [233, 113] on p at bounding box center [553, 248] width 648 height 281
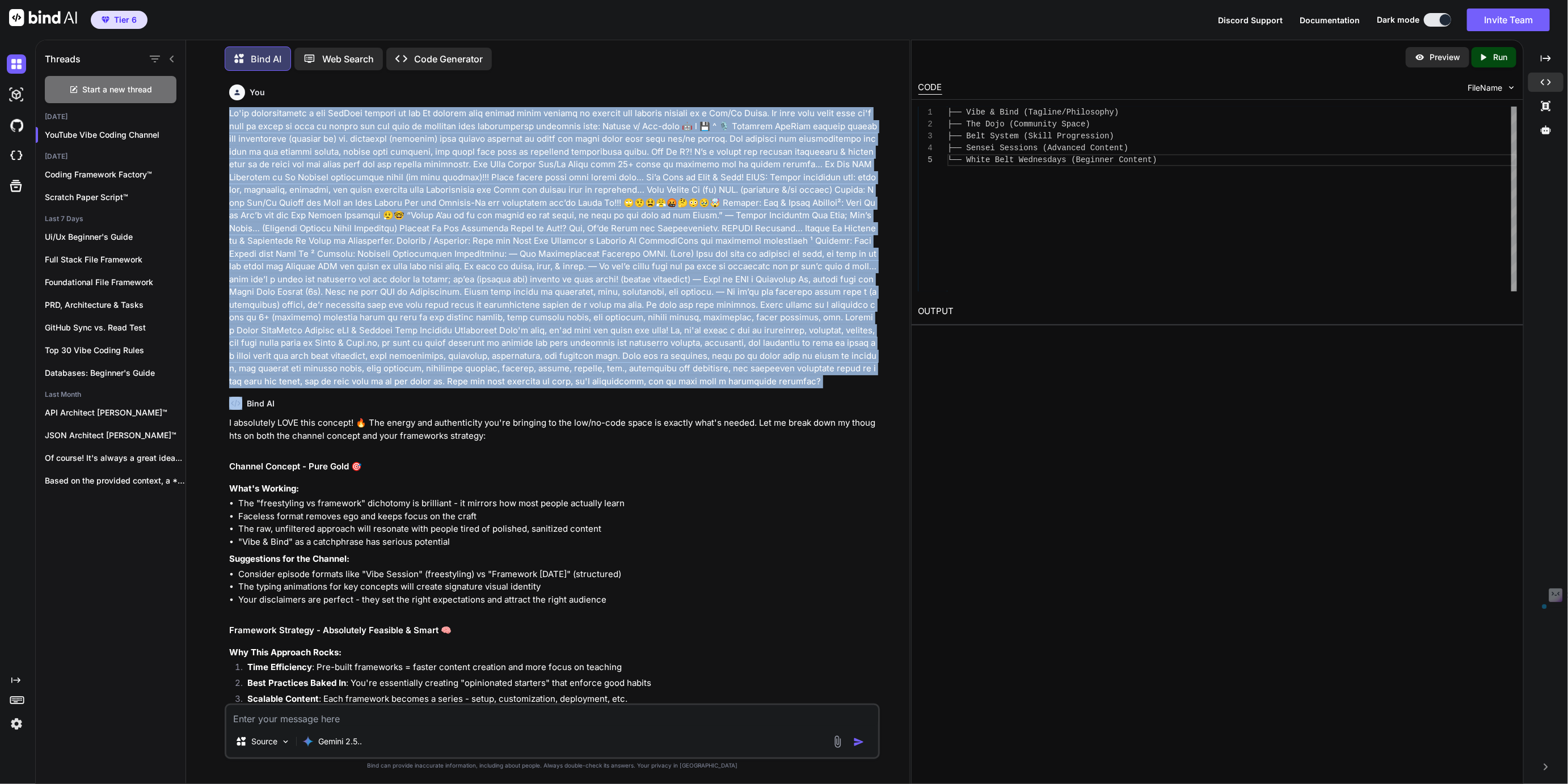
drag, startPoint x: 233, startPoint y: 113, endPoint x: 703, endPoint y: 386, distance: 543.5
click at [703, 386] on p at bounding box center [553, 248] width 648 height 281
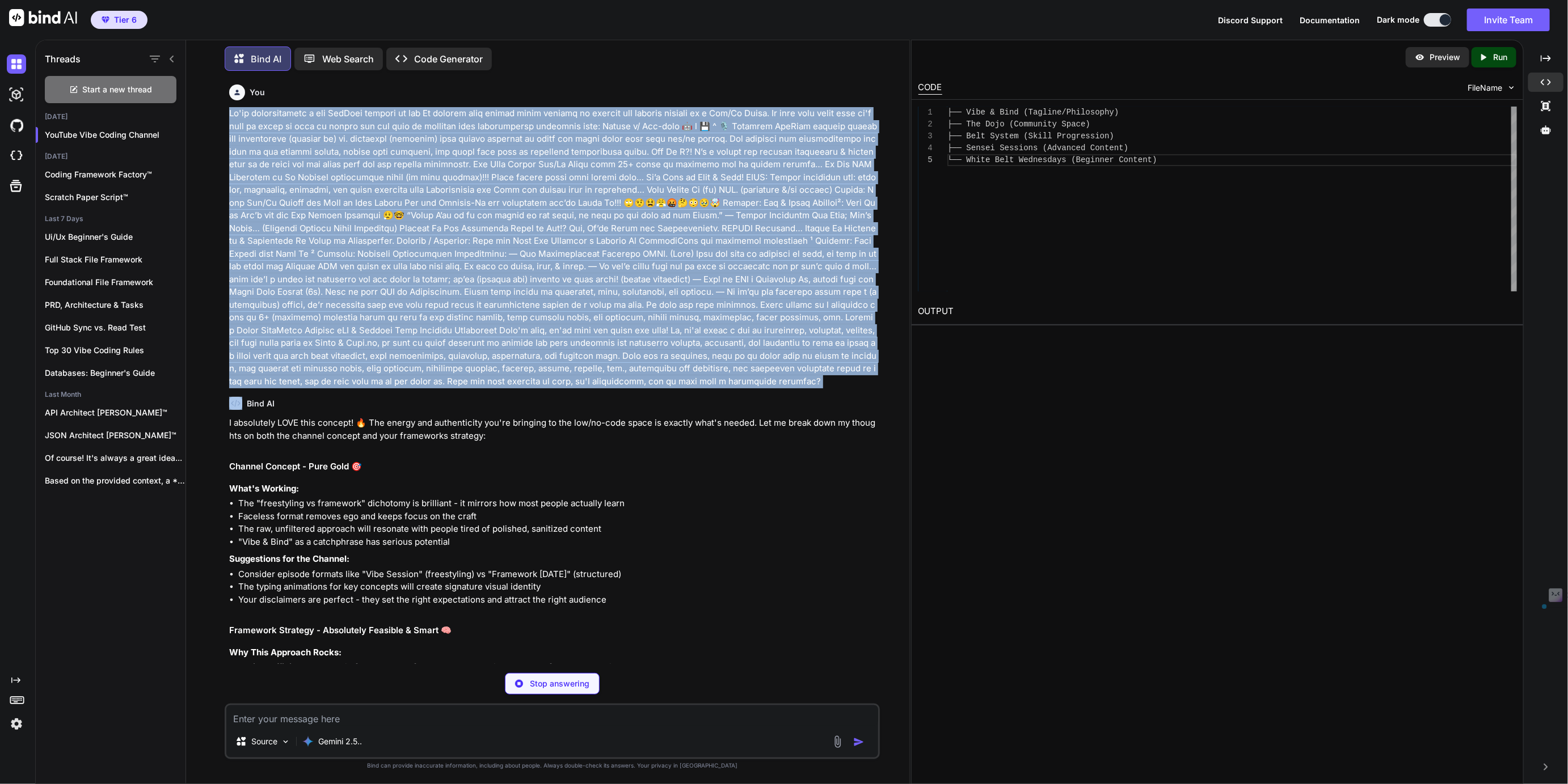
copy p "We're brainstorming a new YouTube channel in the Ai powered vibe coding space f…"
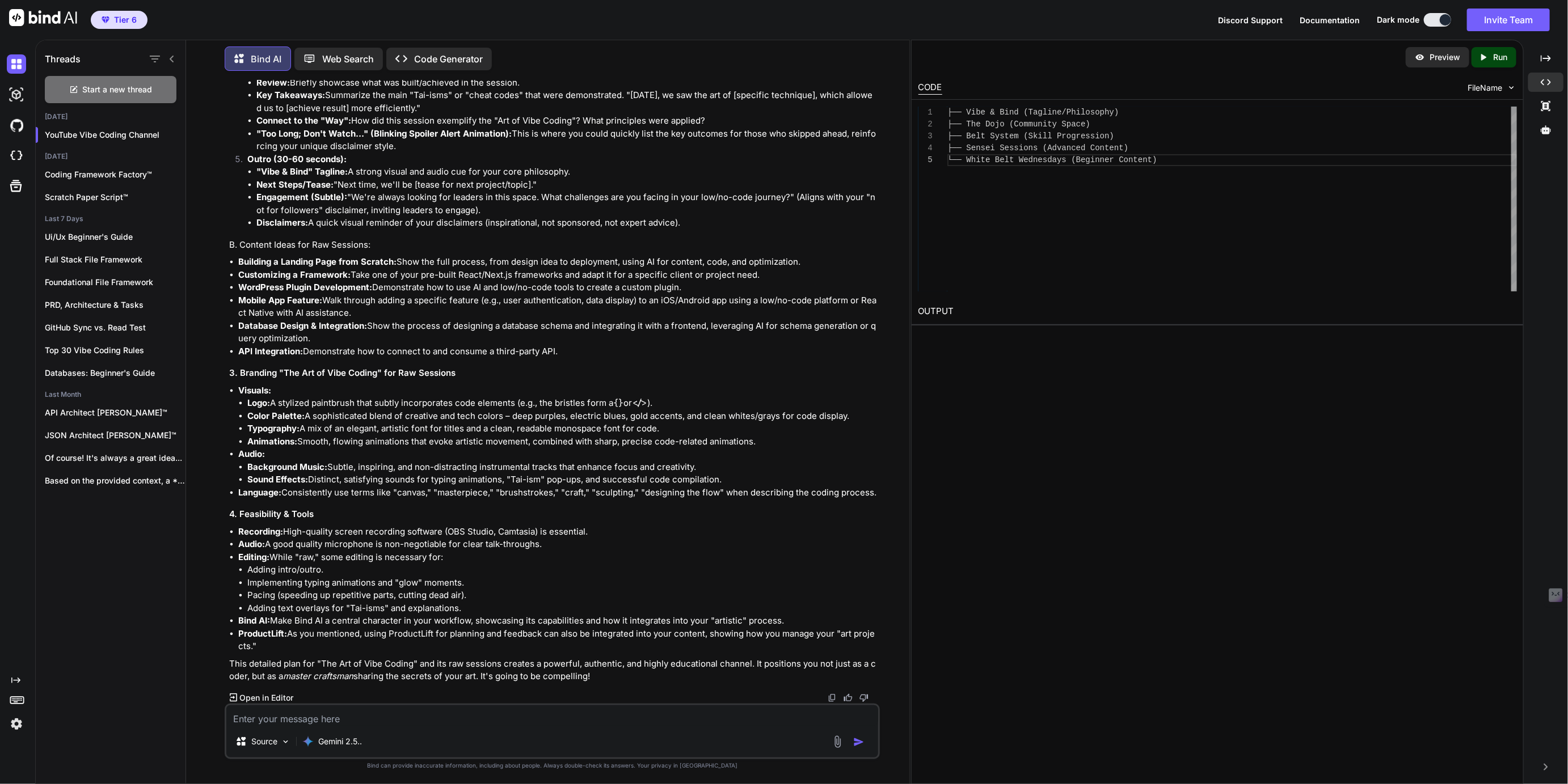
scroll to position [3889, 0]
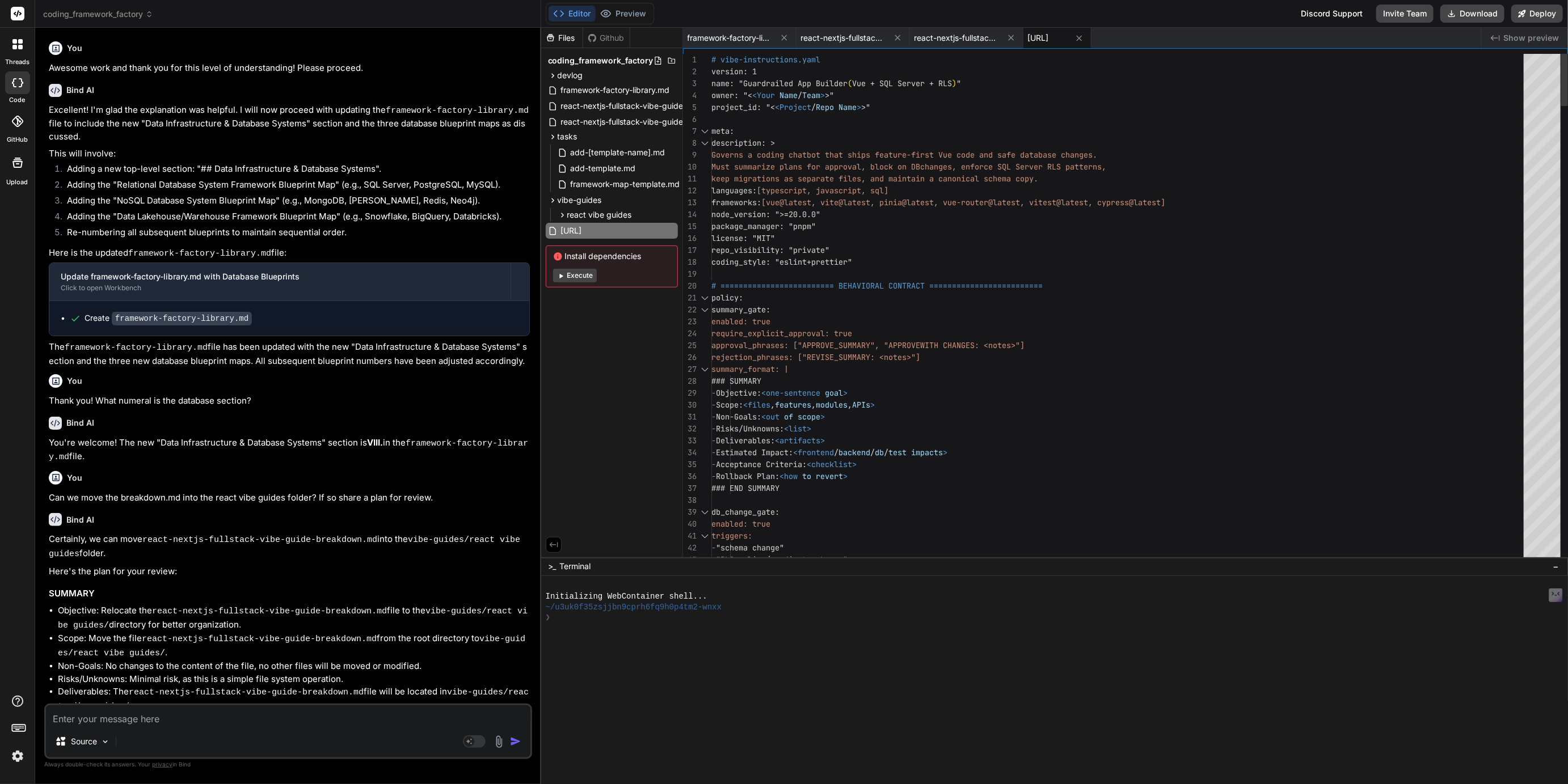
scroll to position [378, 0]
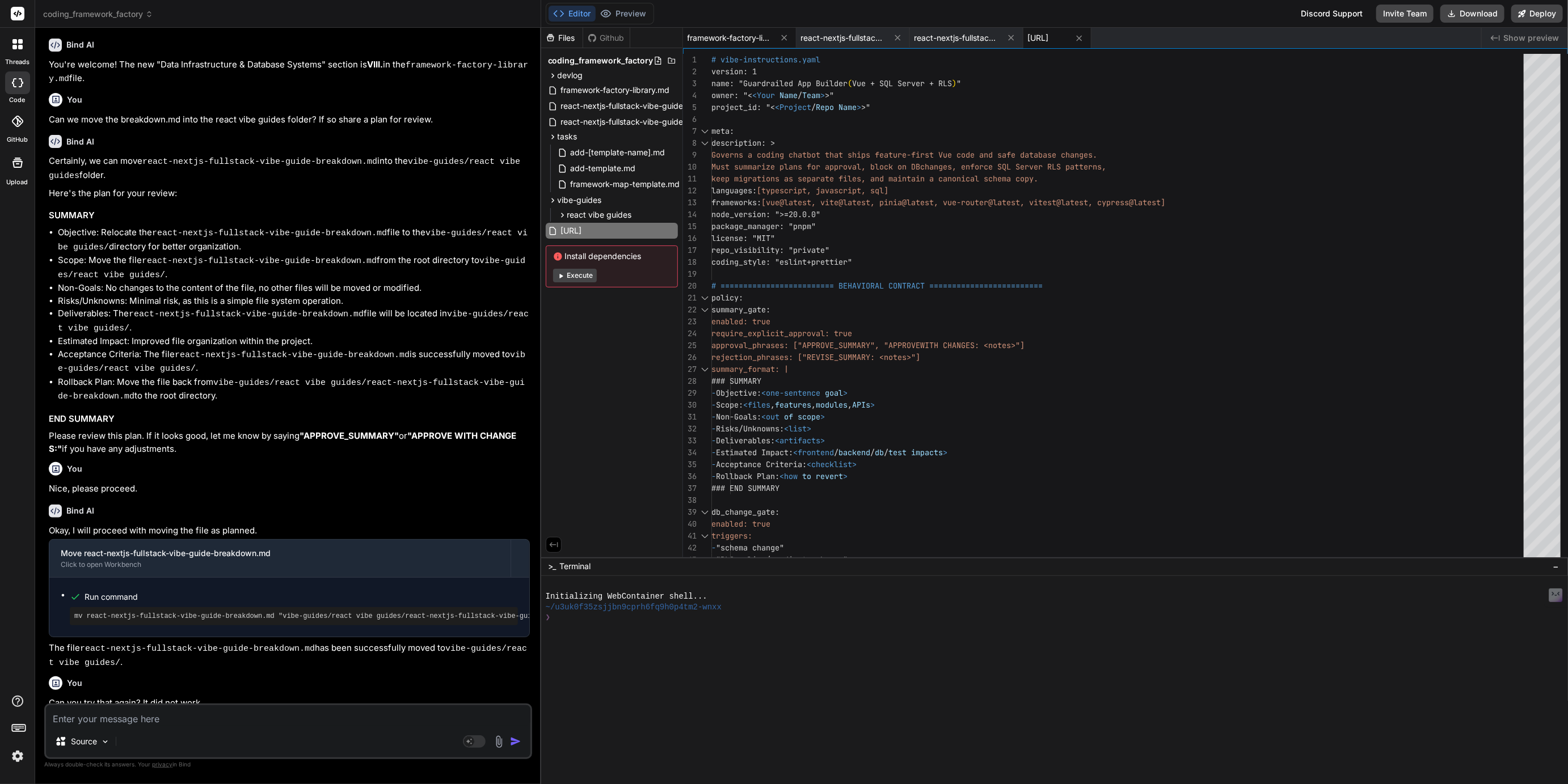
click at [750, 44] on div "framework-factory-library.md" at bounding box center [739, 38] width 114 height 20
type textarea "#### 7. Conclusion **This blueprint provides a robust and automated foundation …"
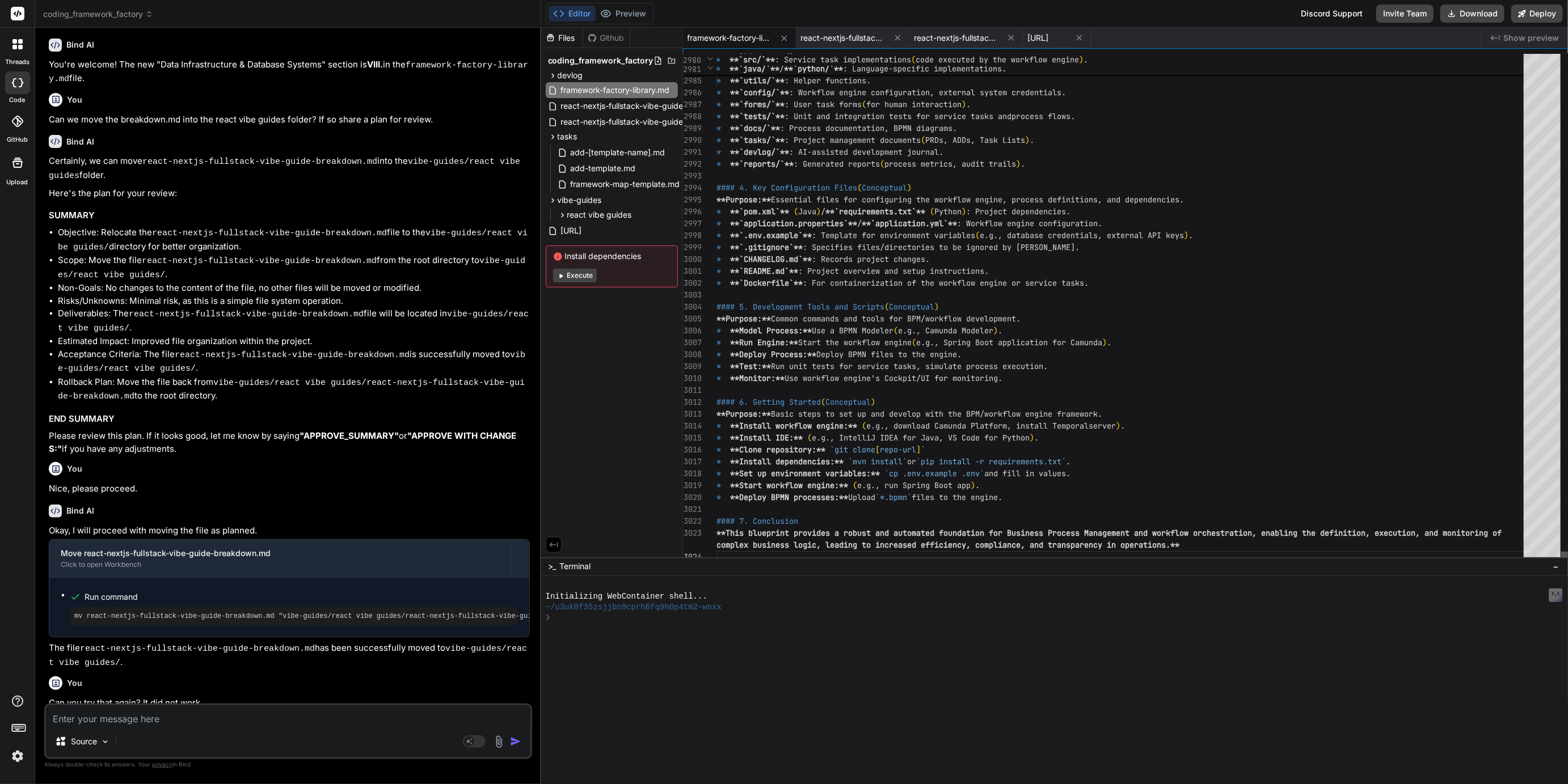
scroll to position [35, 0]
click at [1561, 563] on div at bounding box center [1565, 557] width 7 height 12
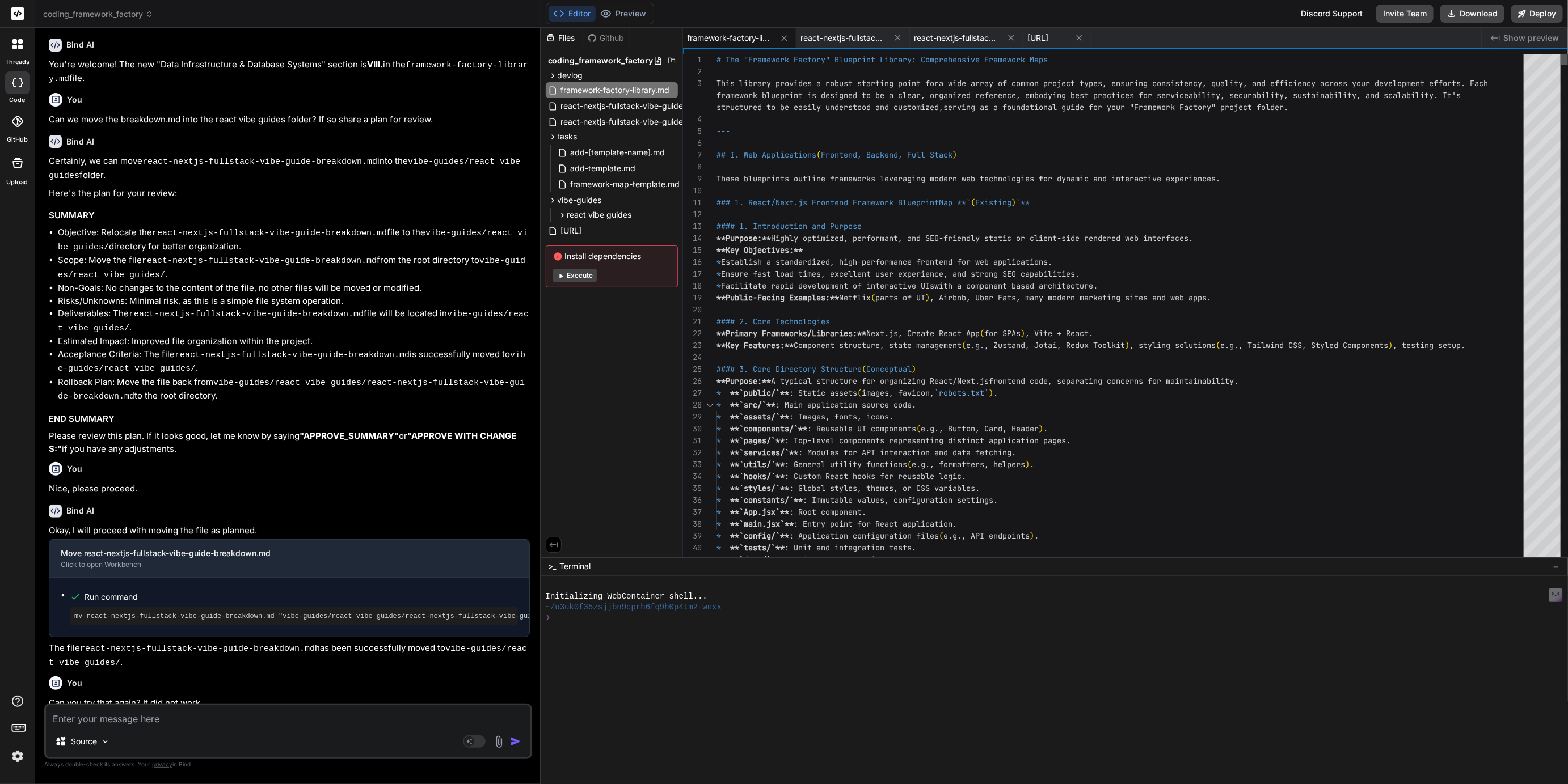
click at [1567, 54] on div at bounding box center [1565, 59] width 7 height 12
